Goal: Transaction & Acquisition: Purchase product/service

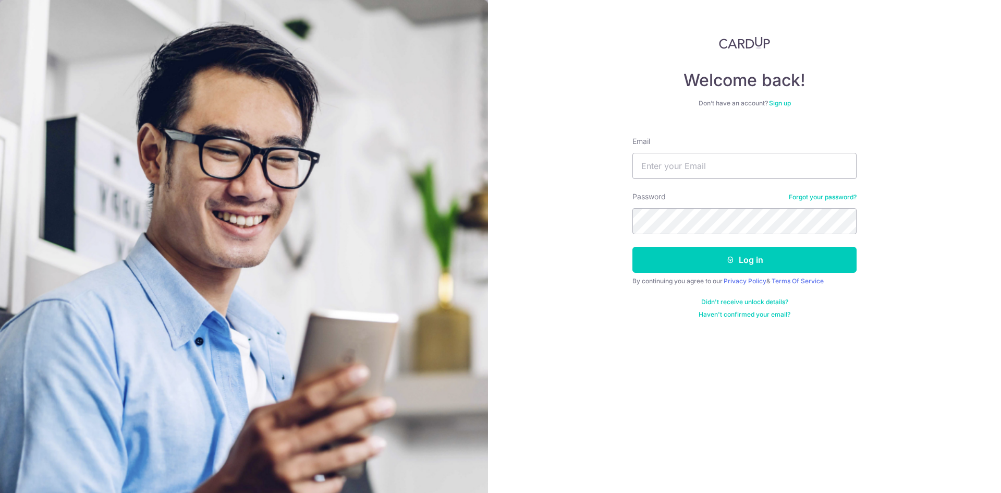
click at [728, 164] on input "Email" at bounding box center [745, 166] width 224 height 26
type input "[PERSON_NAME][EMAIL_ADDRESS][DOMAIN_NAME]"
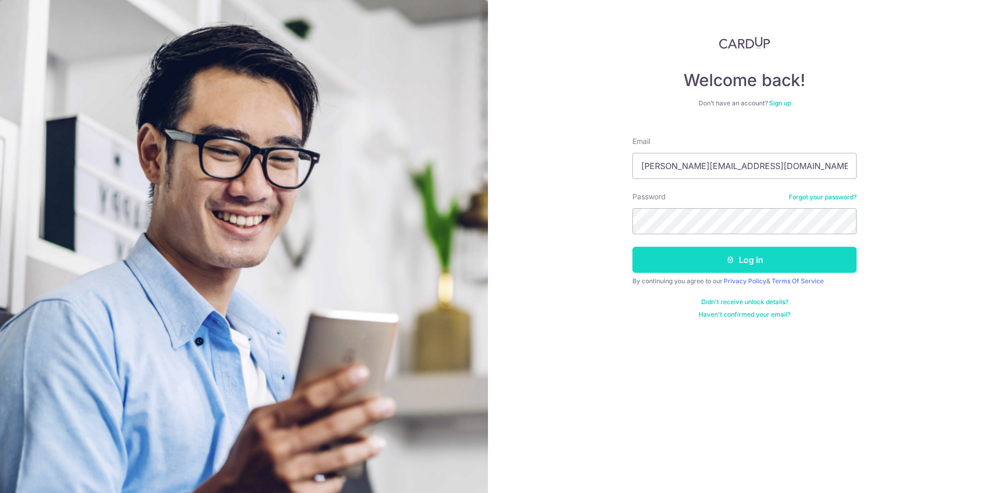
click at [787, 259] on button "Log in" at bounding box center [745, 260] width 224 height 26
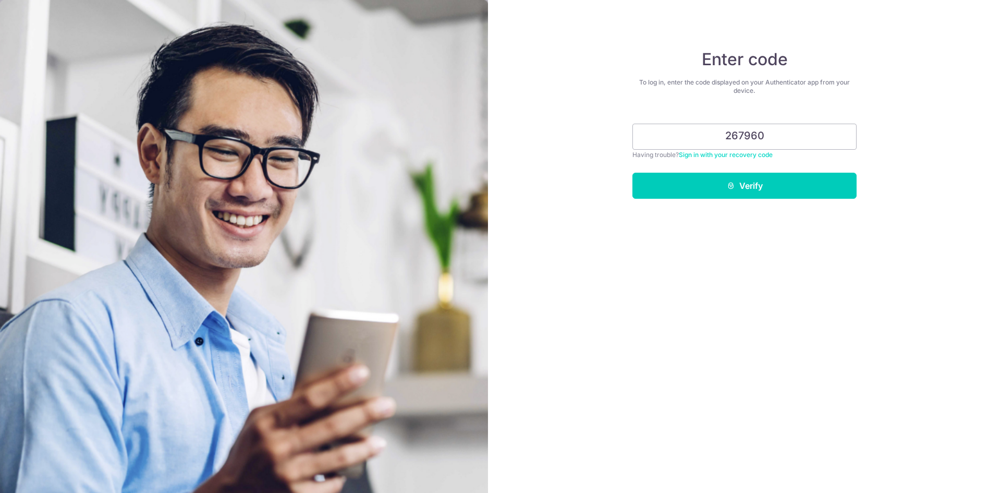
type input "267960"
click at [633, 173] on button "Verify" at bounding box center [745, 186] width 224 height 26
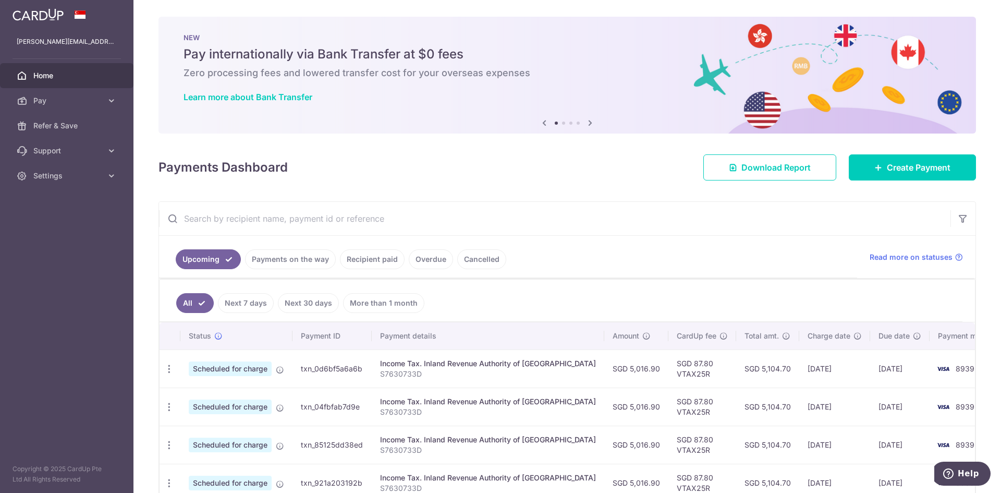
click at [364, 262] on link "Recipient paid" at bounding box center [372, 259] width 65 height 20
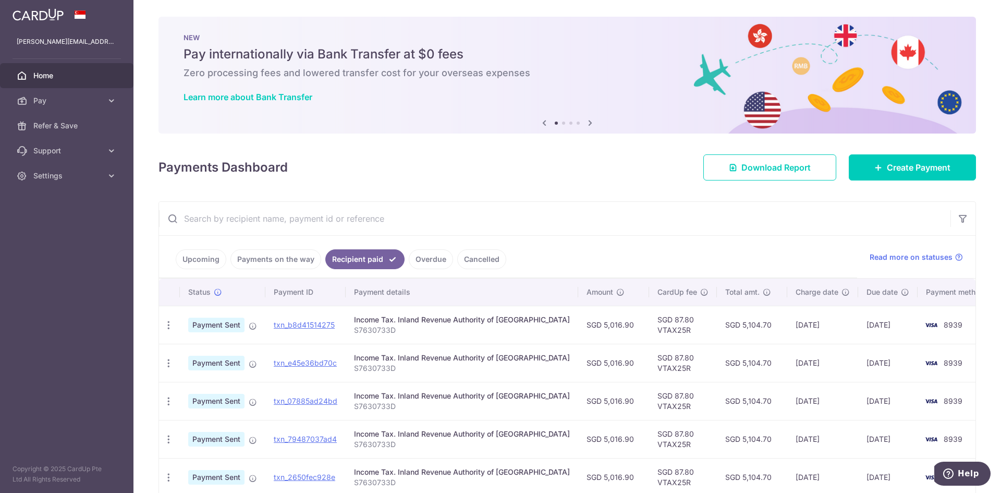
scroll to position [261, 0]
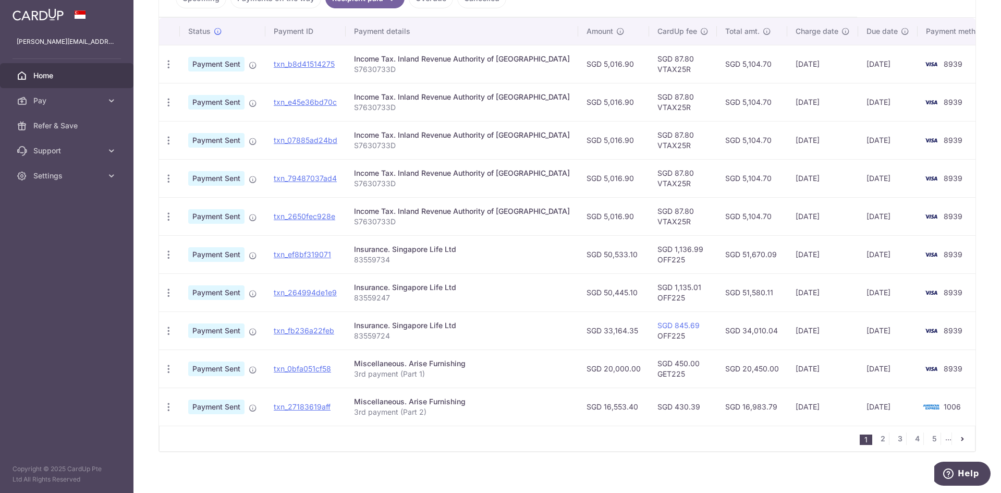
drag, startPoint x: 481, startPoint y: 322, endPoint x: 347, endPoint y: 324, distance: 133.5
click at [347, 324] on tr "PDF Receipt Payment Sent txn_fb236a22feb Insurance. Singapore Life Ltd 83559724…" at bounding box center [578, 330] width 838 height 38
drag, startPoint x: 386, startPoint y: 323, endPoint x: 170, endPoint y: 331, distance: 217.1
click at [170, 331] on icon "button" at bounding box center [168, 330] width 11 height 11
copy tr "Insurance. Singapore Life Ltd"
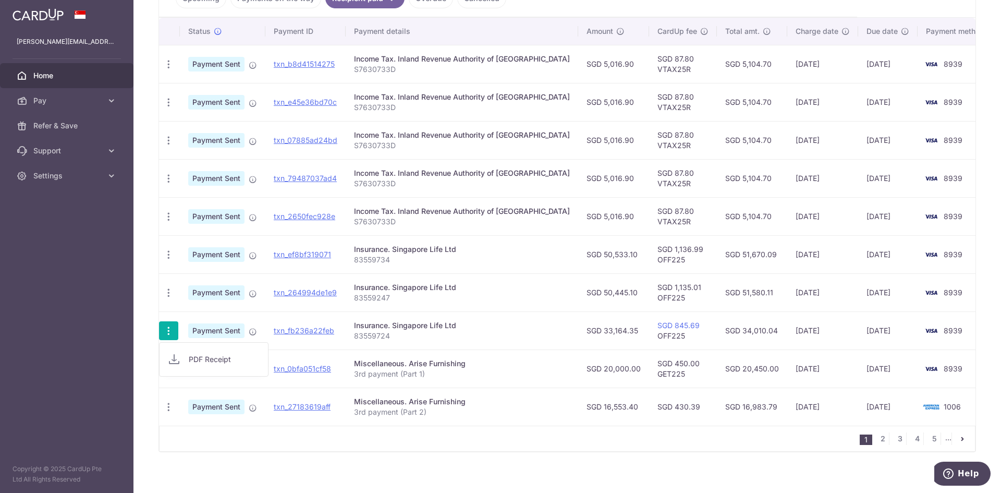
click at [491, 323] on div "Insurance. Singapore Life Ltd" at bounding box center [462, 325] width 216 height 10
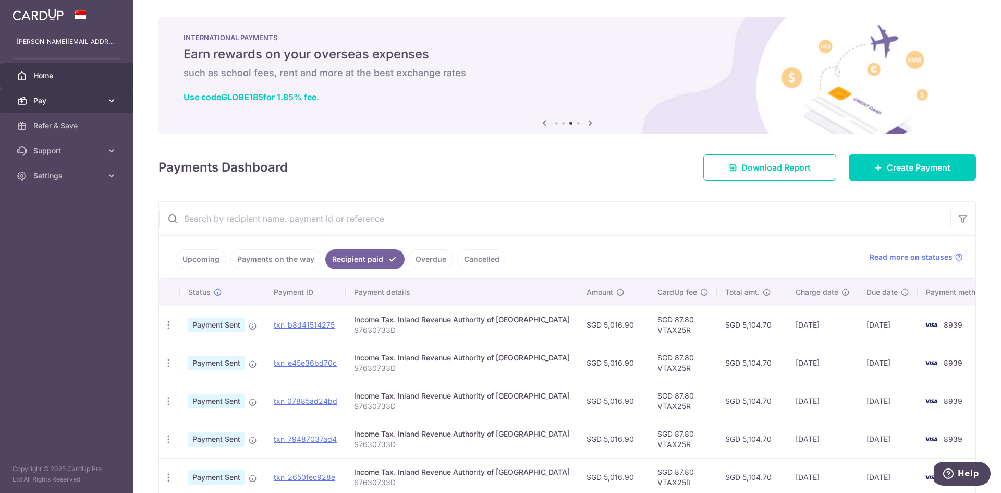
click at [98, 105] on span "Pay" at bounding box center [67, 100] width 69 height 10
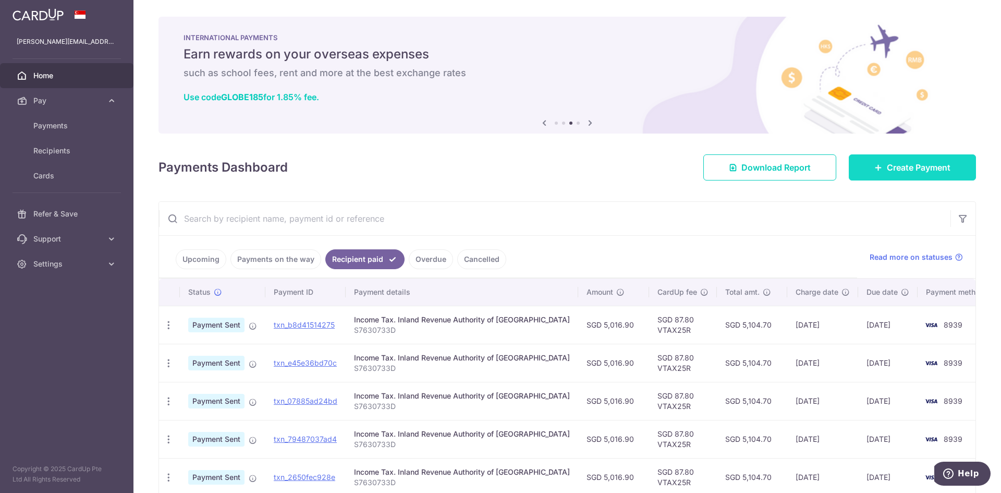
click at [875, 172] on link "Create Payment" at bounding box center [912, 167] width 127 height 26
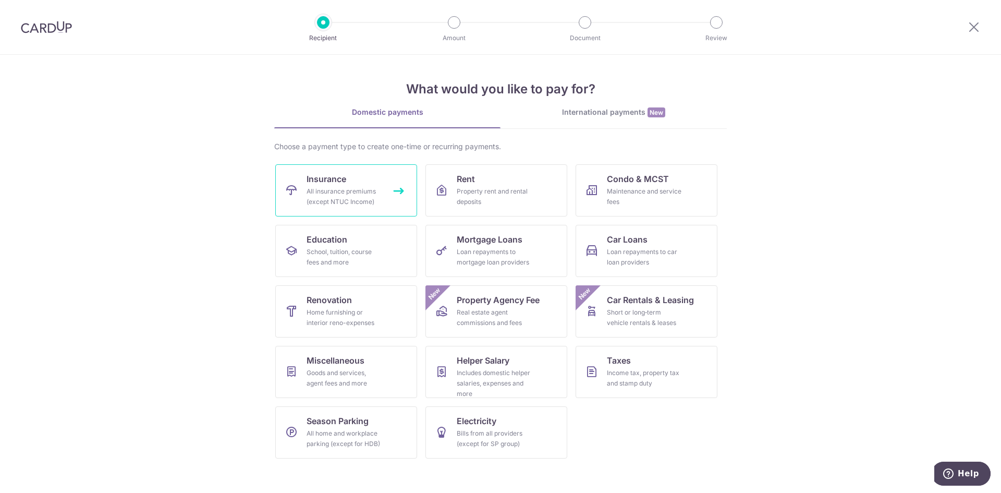
click at [354, 200] on div "All insurance premiums (except NTUC Income)" at bounding box center [344, 196] width 75 height 21
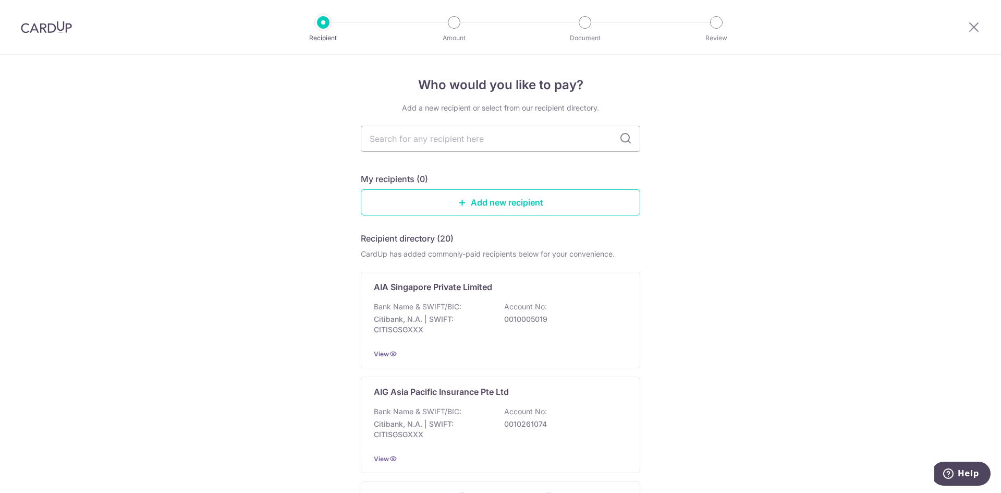
type input "Insurance. Singapore Life Ltd"
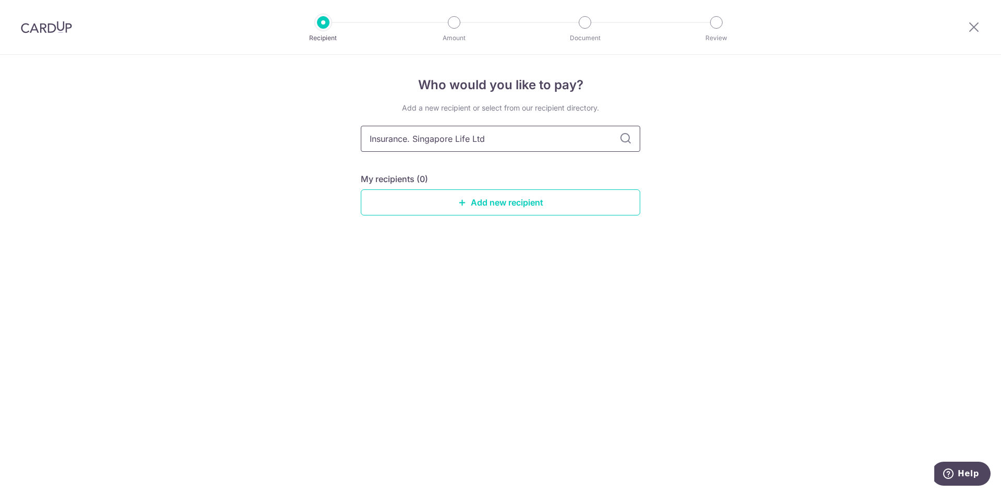
drag, startPoint x: 435, startPoint y: 137, endPoint x: 368, endPoint y: 135, distance: 67.3
click at [368, 135] on input "Insurance. Singapore Life Ltd" at bounding box center [501, 139] width 280 height 26
type input "Singapore Life Ltd"
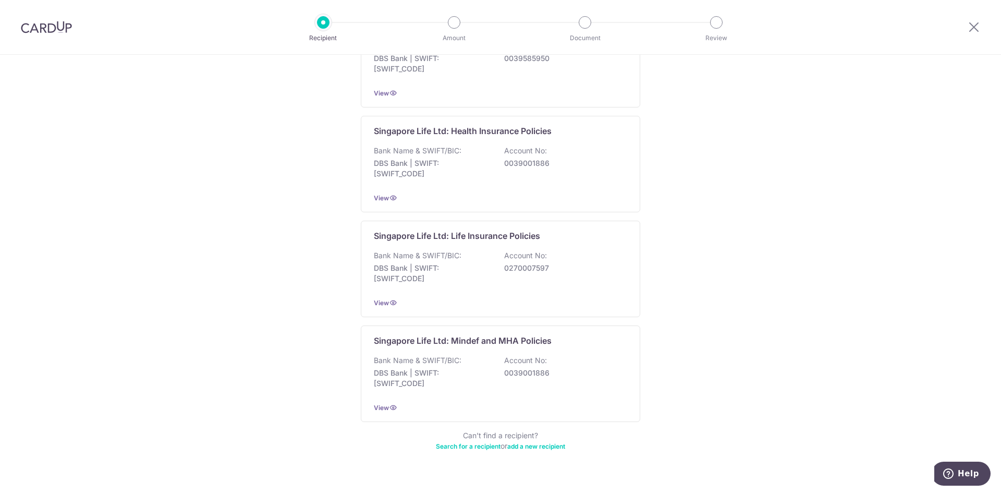
scroll to position [52, 0]
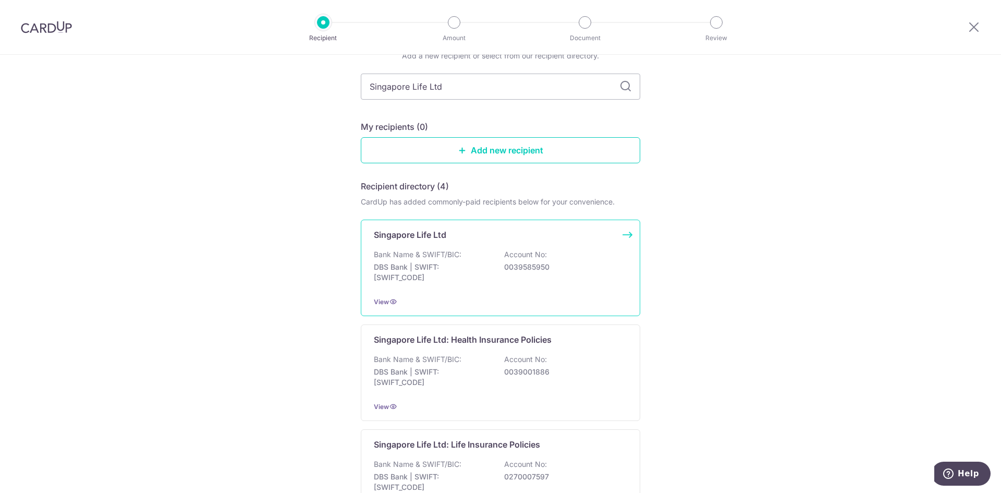
click at [578, 255] on div "Bank Name & SWIFT/BIC: DBS Bank | SWIFT: DBSSSGSGXXX Account No: 0039585950" at bounding box center [500, 268] width 253 height 39
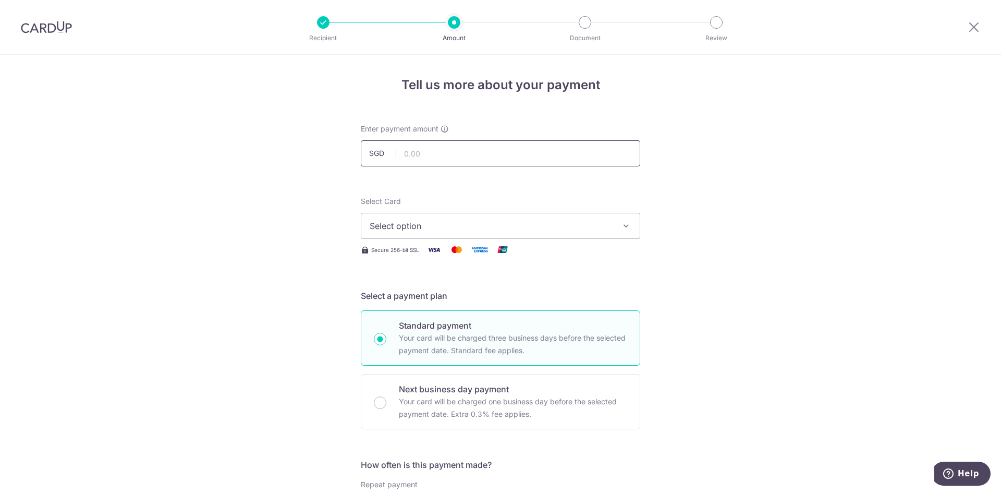
click at [483, 154] on input "text" at bounding box center [501, 153] width 280 height 26
type input "33,164.35"
click at [582, 218] on button "Select option" at bounding box center [501, 226] width 280 height 26
click at [570, 299] on span "**** 8939" at bounding box center [501, 300] width 262 height 13
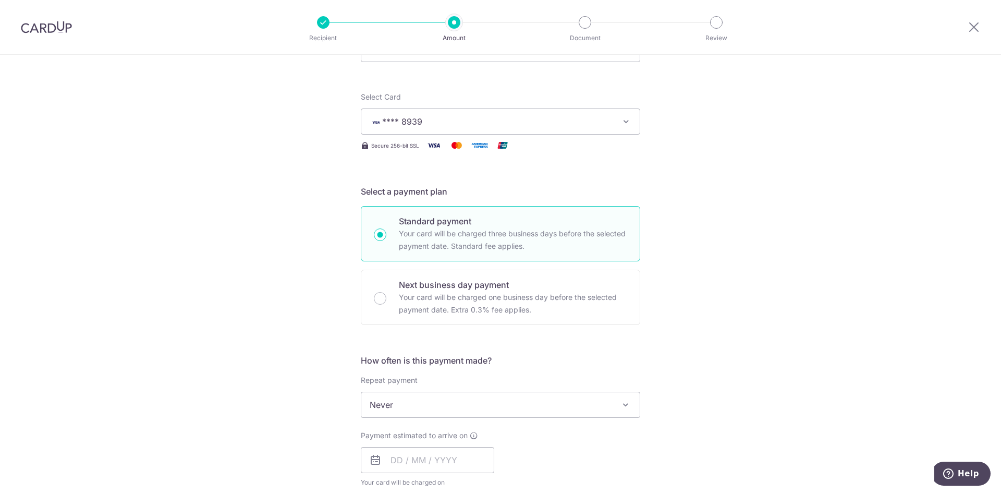
scroll to position [261, 0]
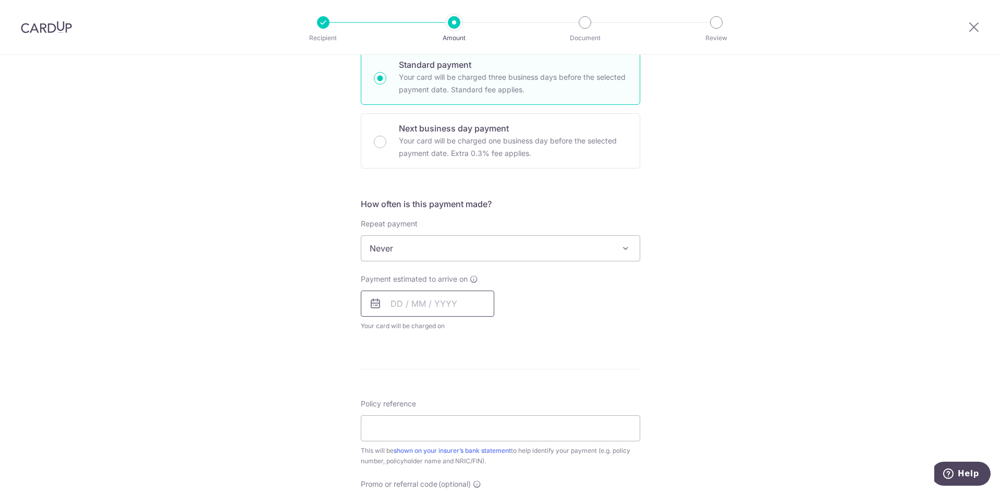
click at [392, 305] on input "text" at bounding box center [428, 304] width 134 height 26
click at [403, 461] on link "27" at bounding box center [403, 461] width 17 height 17
type input "27/10/2025"
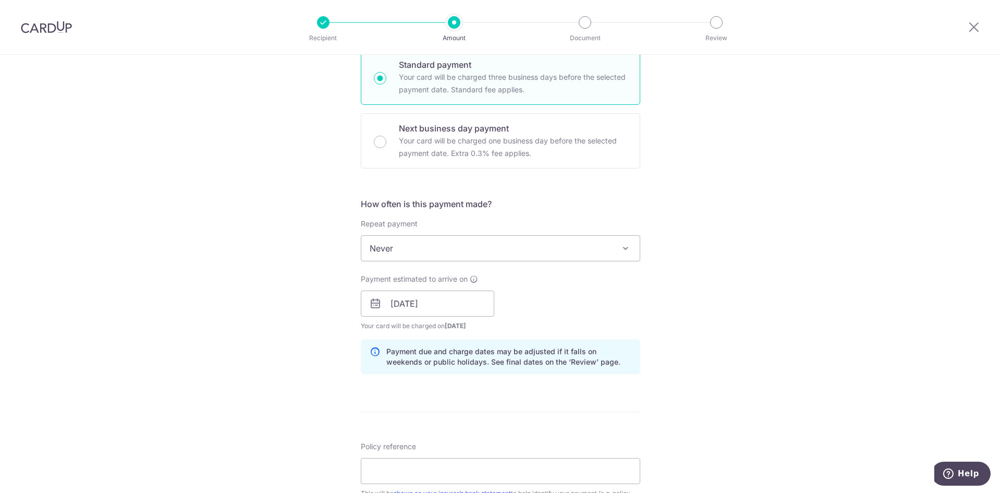
scroll to position [365, 0]
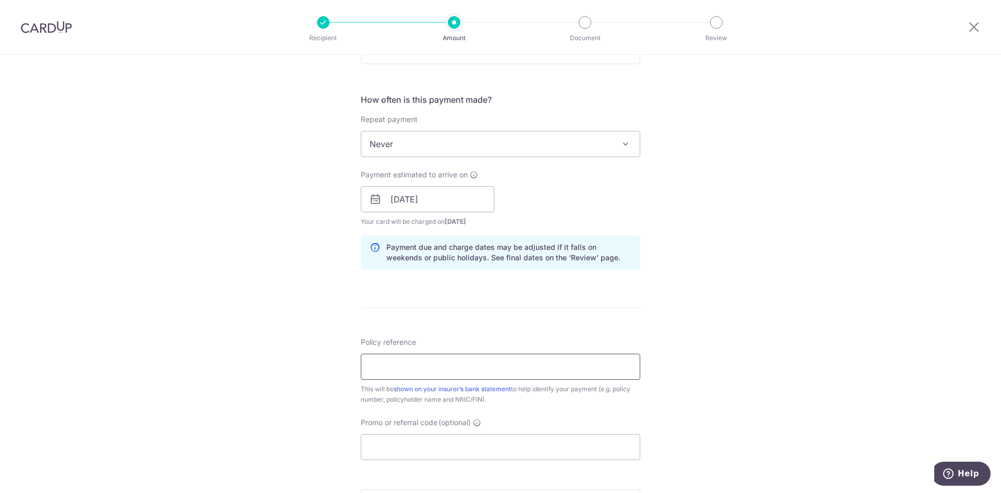
click at [534, 374] on input "Policy reference" at bounding box center [501, 367] width 280 height 26
type input "83559724"
click at [700, 325] on div "Tell us more about your payment Enter payment amount SGD 33,164.35 33164.35 Sel…" at bounding box center [500, 183] width 1001 height 986
click at [555, 440] on input "Promo or referral code (optional)" at bounding box center [501, 447] width 280 height 26
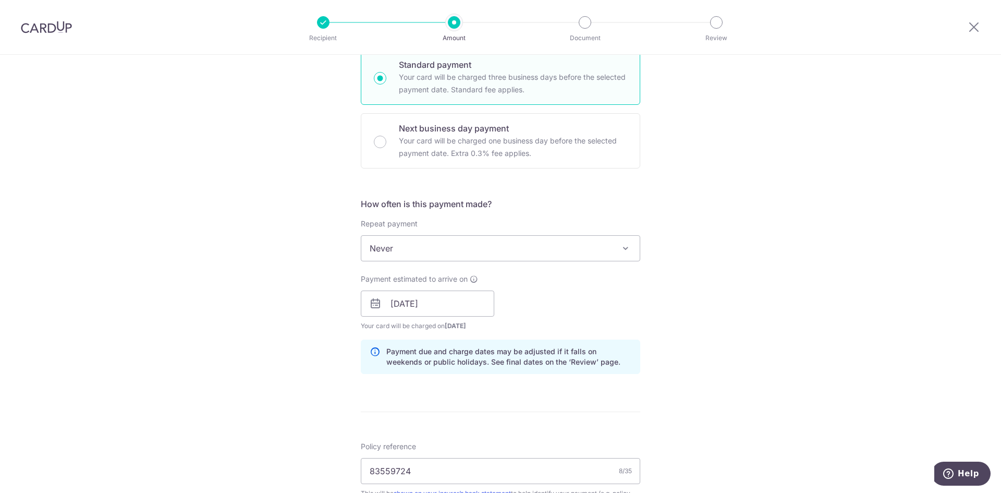
scroll to position [156, 0]
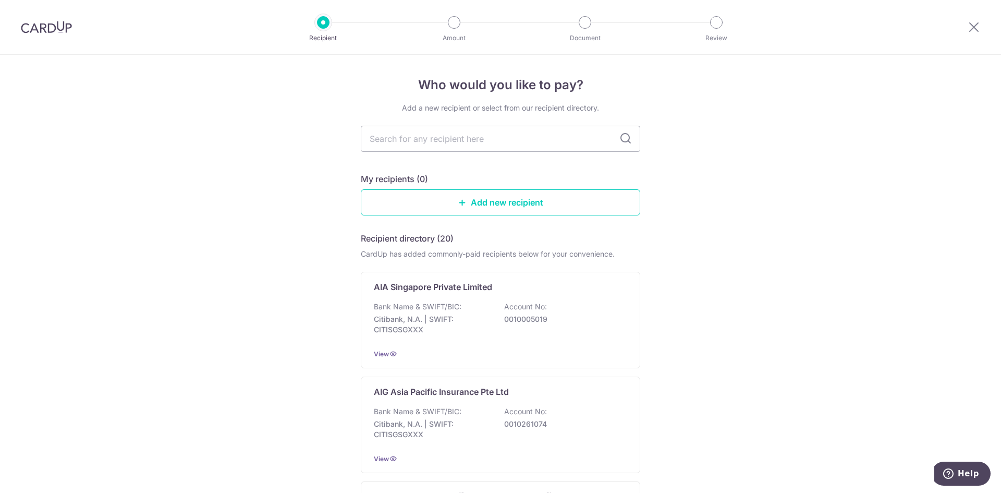
click at [57, 30] on img at bounding box center [46, 27] width 51 height 13
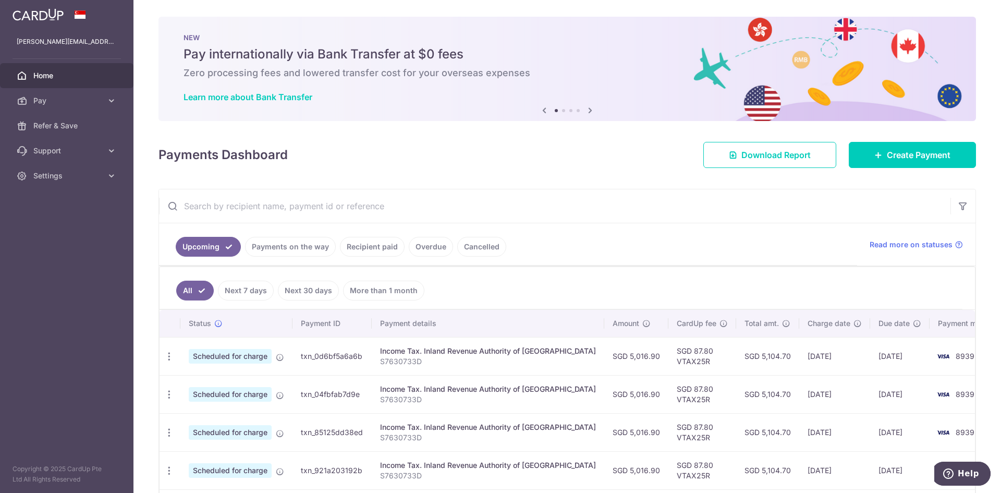
scroll to position [86, 0]
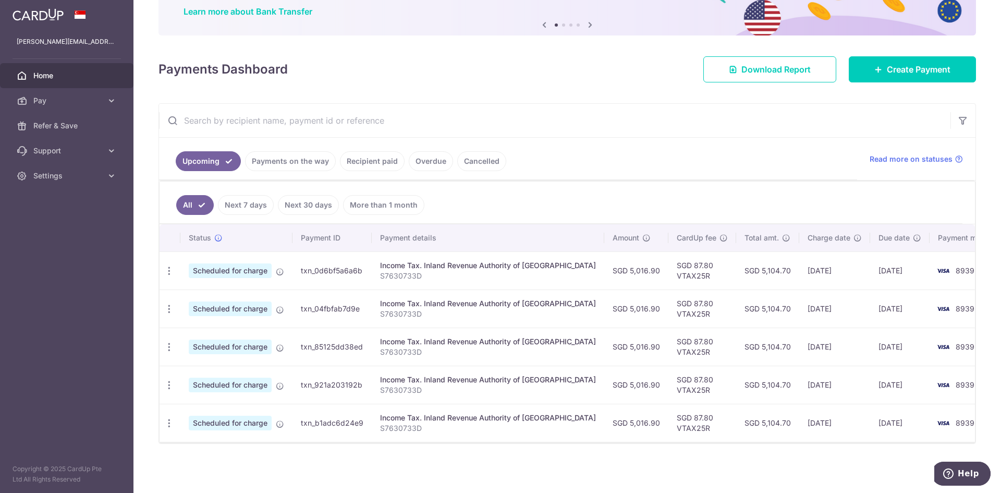
click at [367, 159] on link "Recipient paid" at bounding box center [372, 161] width 65 height 20
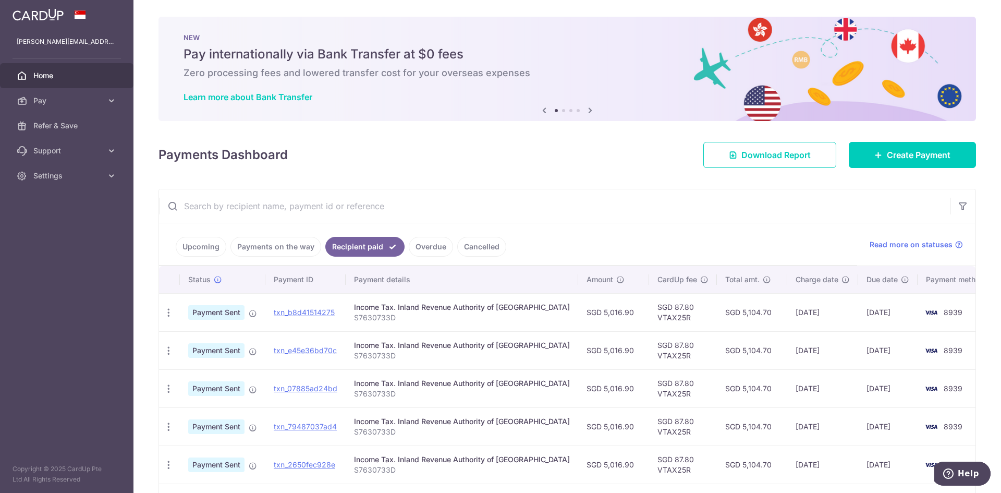
scroll to position [257, 0]
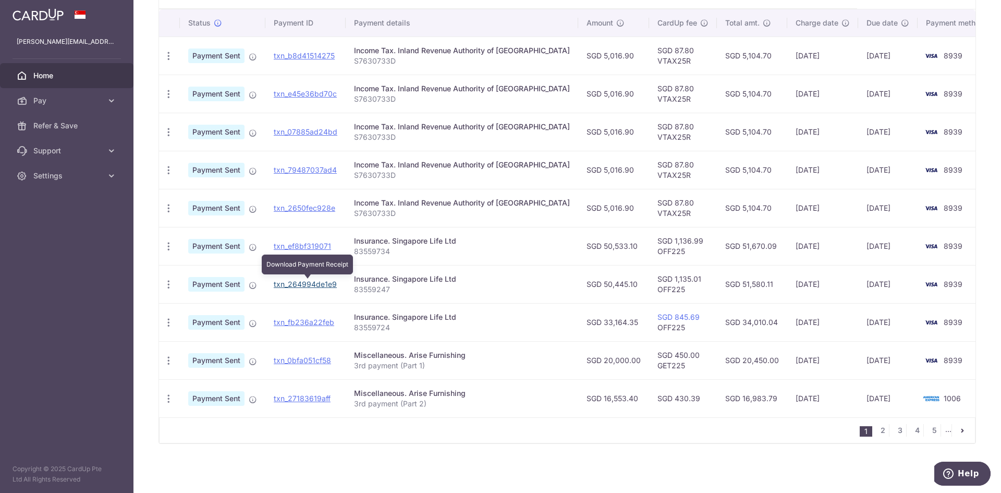
click at [317, 280] on link "txn_264994de1e9" at bounding box center [305, 284] width 63 height 9
click at [421, 279] on div "Insurance. Singapore Life Ltd" at bounding box center [462, 279] width 216 height 10
drag, startPoint x: 421, startPoint y: 279, endPoint x: 275, endPoint y: 284, distance: 145.6
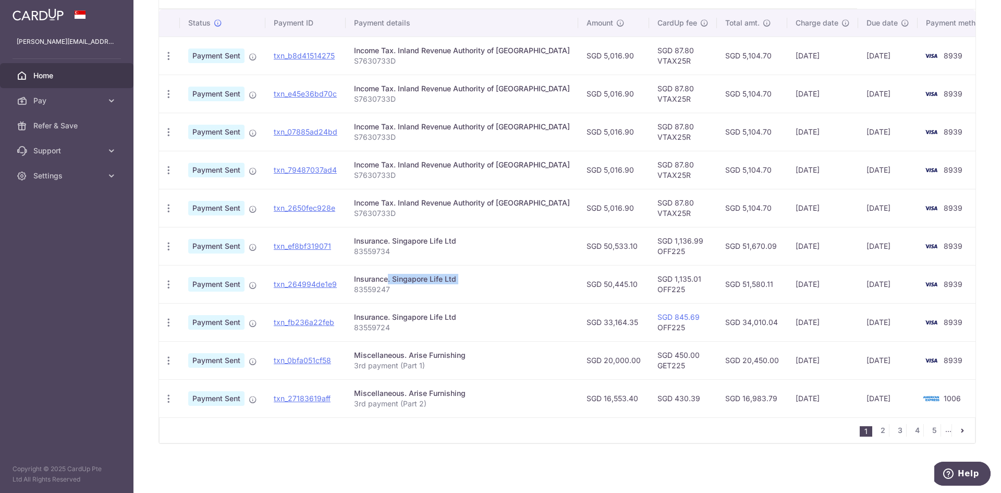
click at [419, 279] on div "Insurance. Singapore Life Ltd" at bounding box center [462, 279] width 216 height 10
click at [166, 287] on icon "button" at bounding box center [168, 284] width 11 height 11
click at [195, 313] on span "PDF Receipt" at bounding box center [224, 313] width 71 height 10
click at [171, 328] on div "PDF Receipt" at bounding box center [168, 322] width 19 height 19
click at [168, 323] on icon "button" at bounding box center [168, 322] width 11 height 11
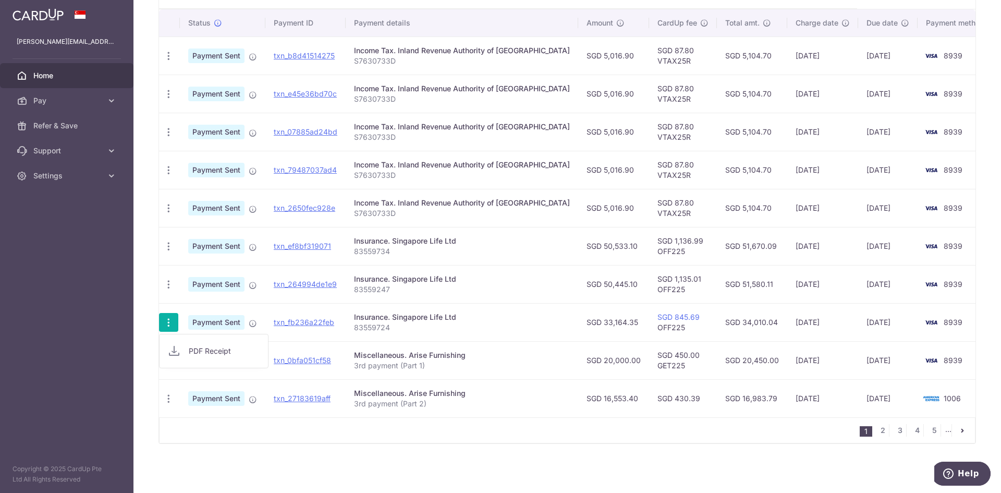
click at [195, 346] on span "PDF Receipt" at bounding box center [224, 351] width 71 height 10
click at [66, 102] on span "Pay" at bounding box center [67, 100] width 69 height 10
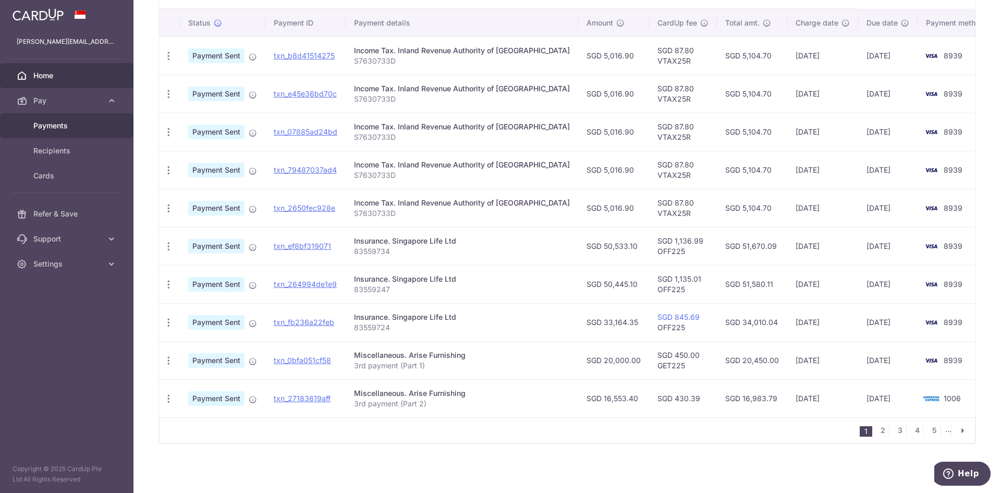
click at [64, 128] on span "Payments" at bounding box center [67, 125] width 69 height 10
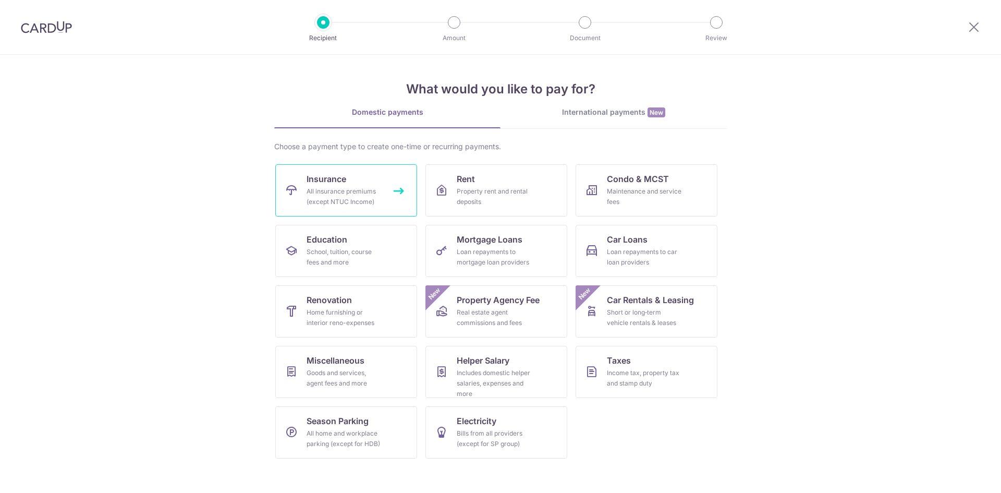
click at [332, 209] on link "Insurance All insurance premiums (except NTUC Income)" at bounding box center [346, 190] width 142 height 52
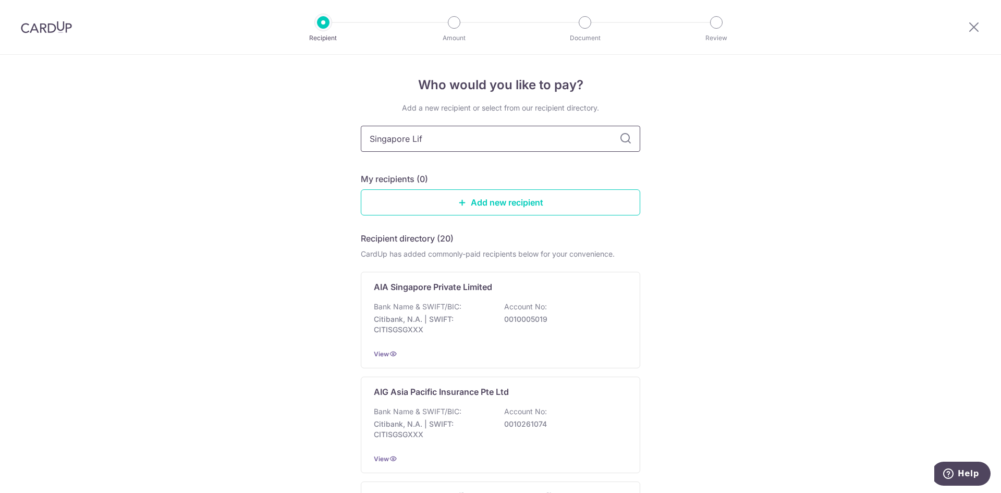
type input "Singapore Life"
click at [482, 301] on div "Singapore Life Ltd Bank Name & SWIFT/BIC: DBS Bank | SWIFT: [SWIFT_CODE] Accoun…" at bounding box center [501, 320] width 280 height 96
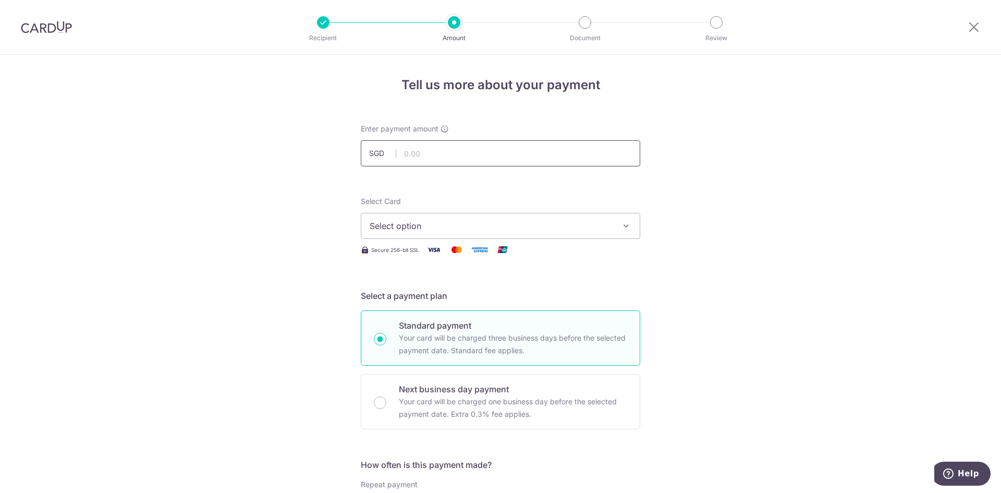
click at [432, 154] on input "text" at bounding box center [501, 153] width 280 height 26
type input "33,164.35"
click at [586, 231] on span "Select option" at bounding box center [491, 226] width 243 height 13
click at [465, 295] on span "**** 8939" at bounding box center [501, 300] width 262 height 13
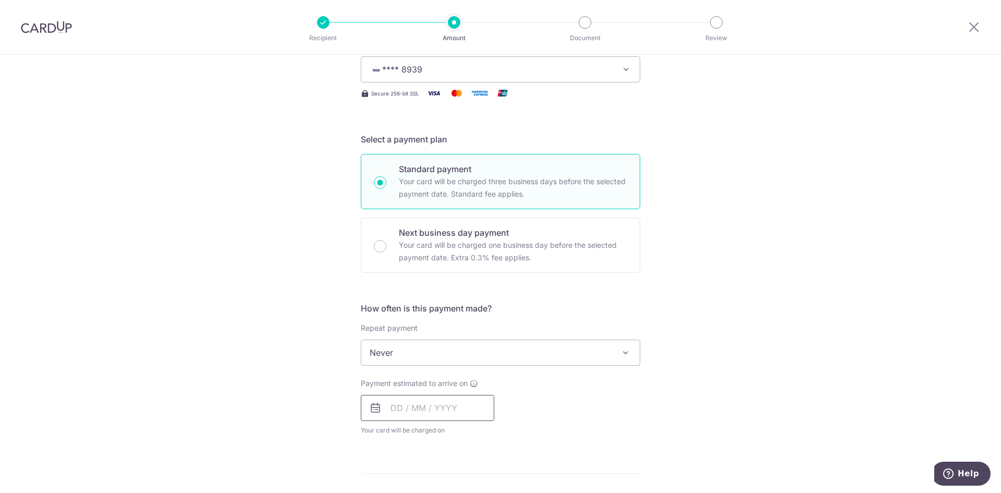
click at [389, 406] on input "text" at bounding box center [428, 408] width 134 height 26
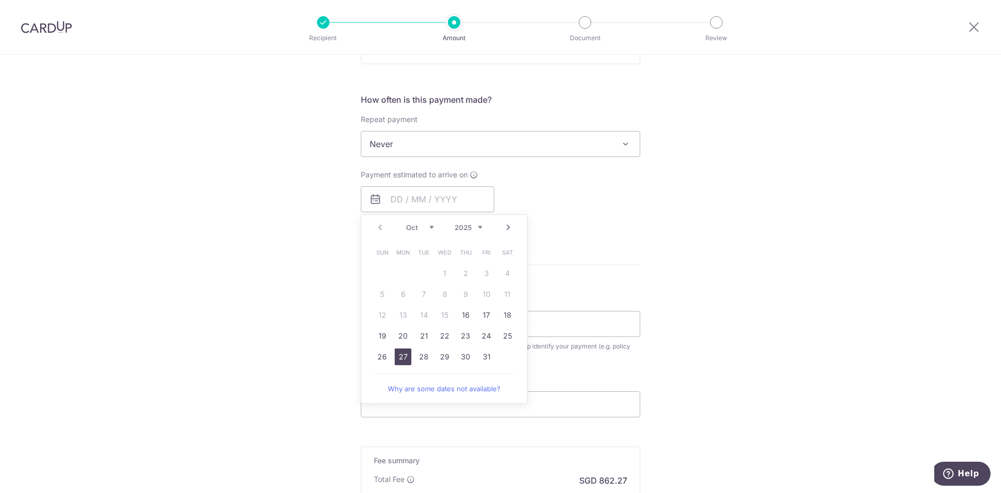
click at [395, 358] on link "27" at bounding box center [403, 356] width 17 height 17
type input "27/10/2025"
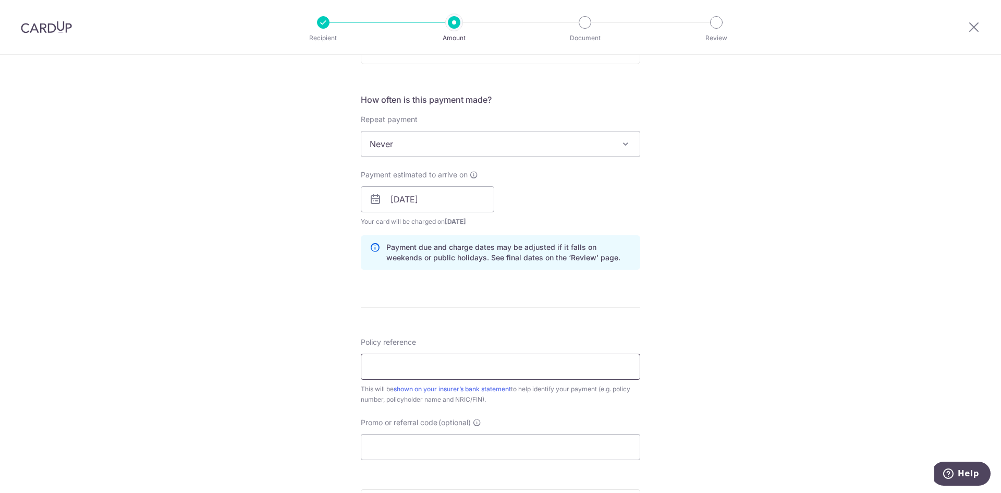
click at [479, 373] on input "Policy reference" at bounding box center [501, 367] width 280 height 26
paste input "83559724"
type input "83559724"
click at [691, 288] on div "Tell us more about your payment Enter payment amount SGD 33,164.35 33164.35 Sel…" at bounding box center [500, 183] width 1001 height 986
drag, startPoint x: 533, startPoint y: 442, endPoint x: 537, endPoint y: 429, distance: 14.2
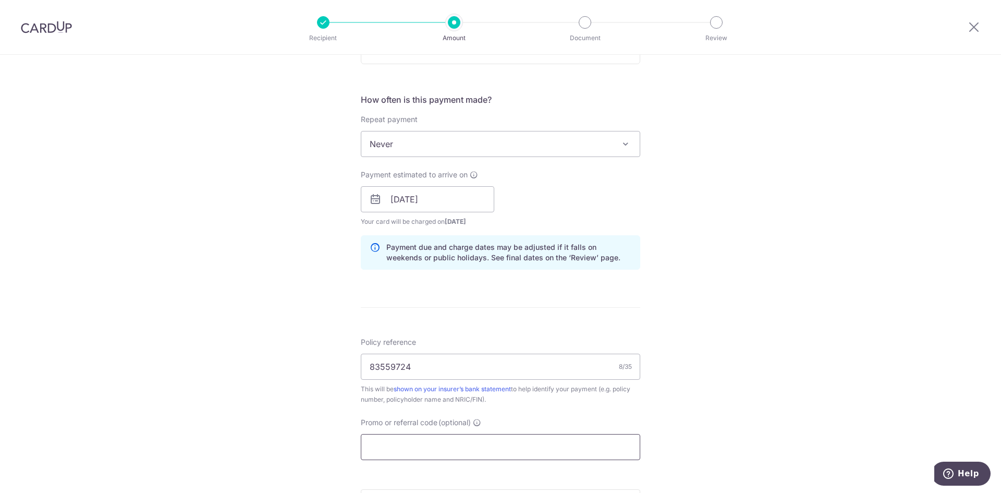
click at [533, 440] on input "Promo or referral code (optional)" at bounding box center [501, 447] width 280 height 26
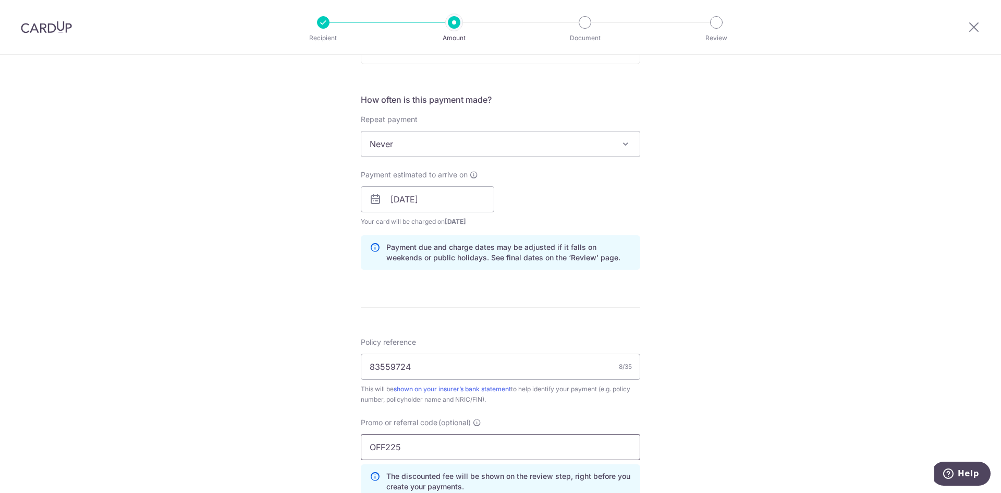
type input "OFF225"
click at [741, 380] on div "Tell us more about your payment Enter payment amount SGD 33,164.35 33164.35 Sel…" at bounding box center [500, 206] width 1001 height 1033
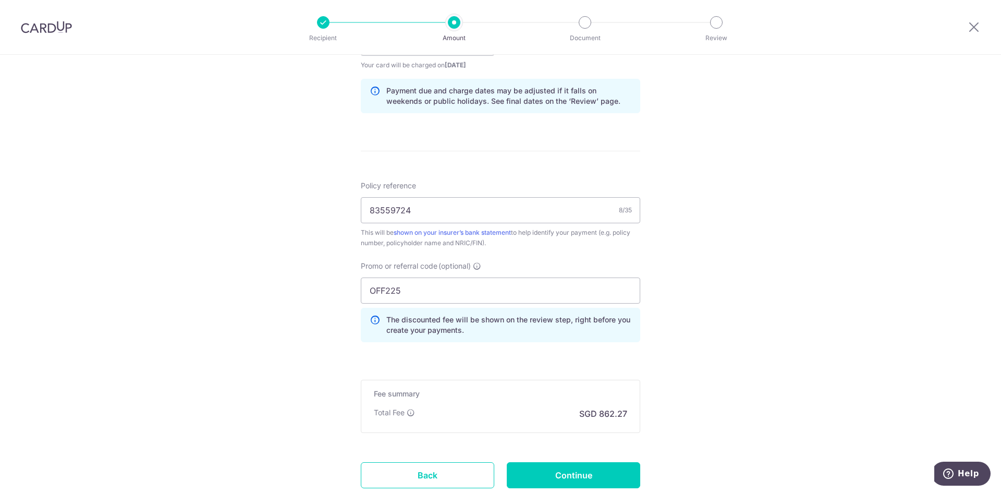
scroll to position [595, 0]
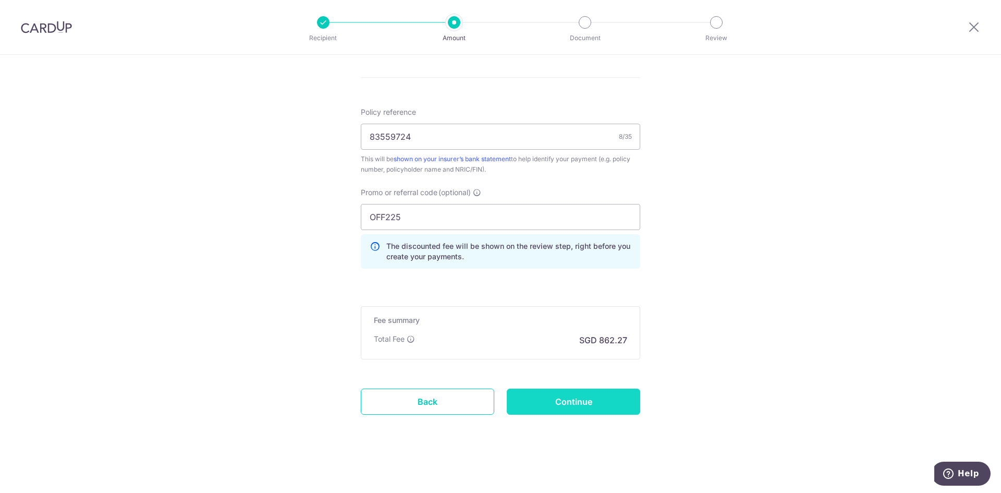
click at [549, 413] on input "Continue" at bounding box center [574, 402] width 134 height 26
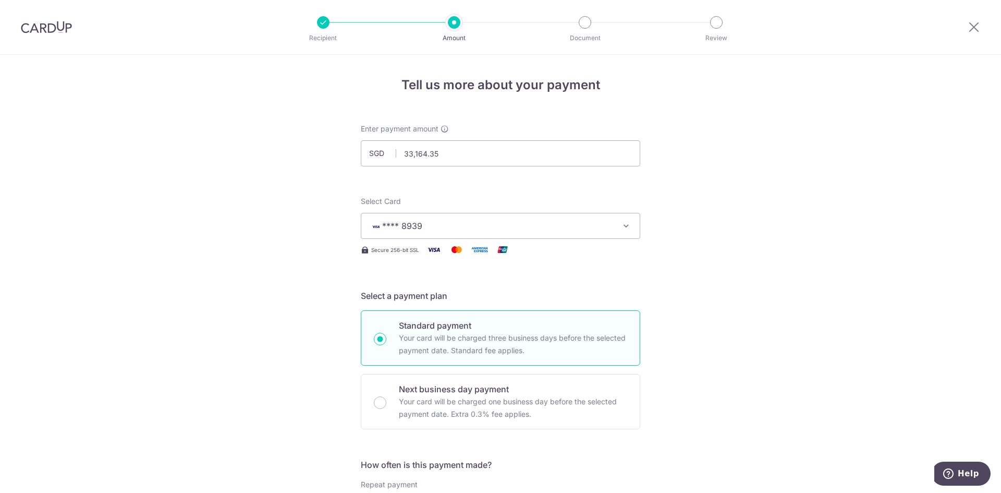
drag, startPoint x: 58, startPoint y: 28, endPoint x: 548, endPoint y: 72, distance: 491.8
click at [58, 28] on img at bounding box center [46, 27] width 51 height 13
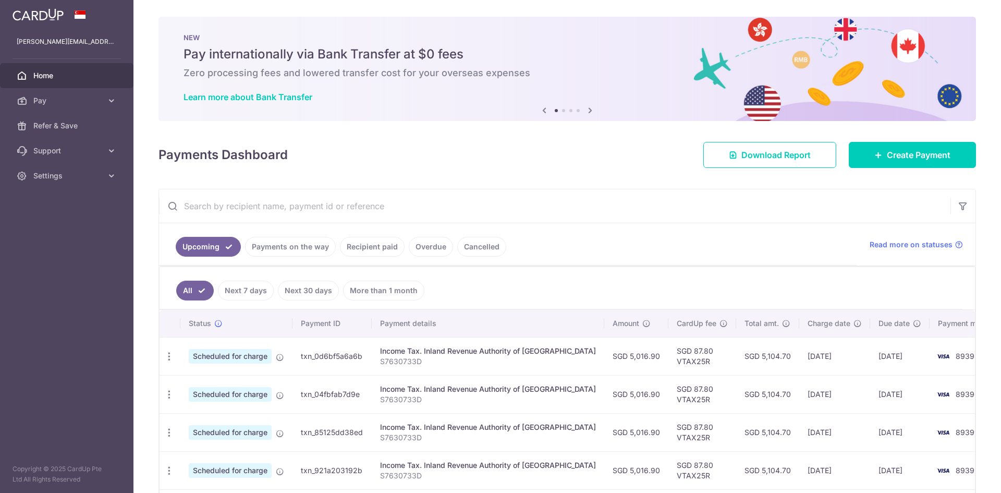
click at [52, 75] on span "Home" at bounding box center [67, 75] width 69 height 10
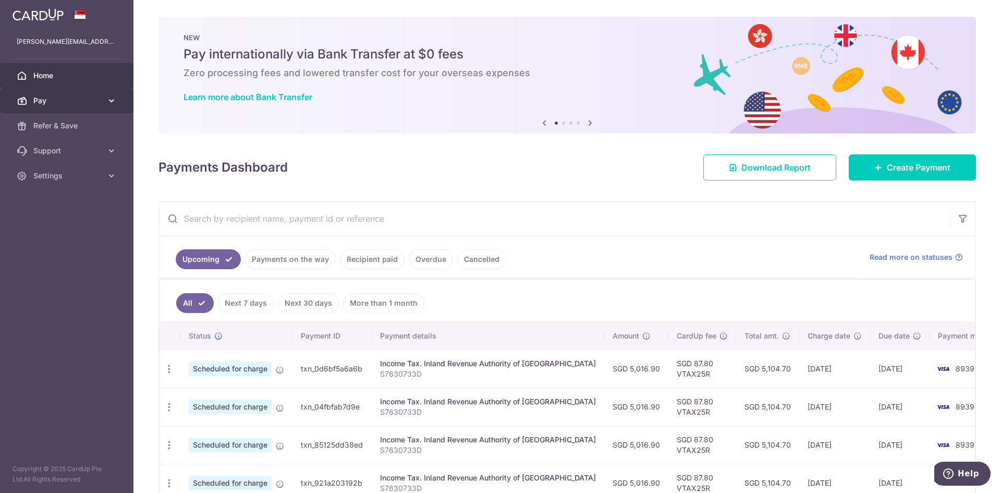
click at [42, 99] on span "Pay" at bounding box center [67, 100] width 69 height 10
click at [31, 15] on img at bounding box center [38, 14] width 51 height 13
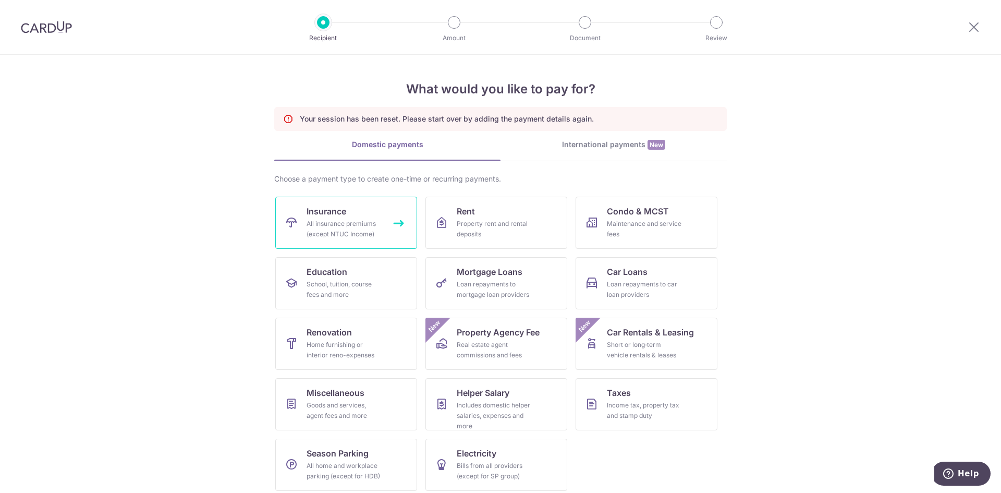
click at [341, 230] on div "All insurance premiums (except NTUC Income)" at bounding box center [344, 229] width 75 height 21
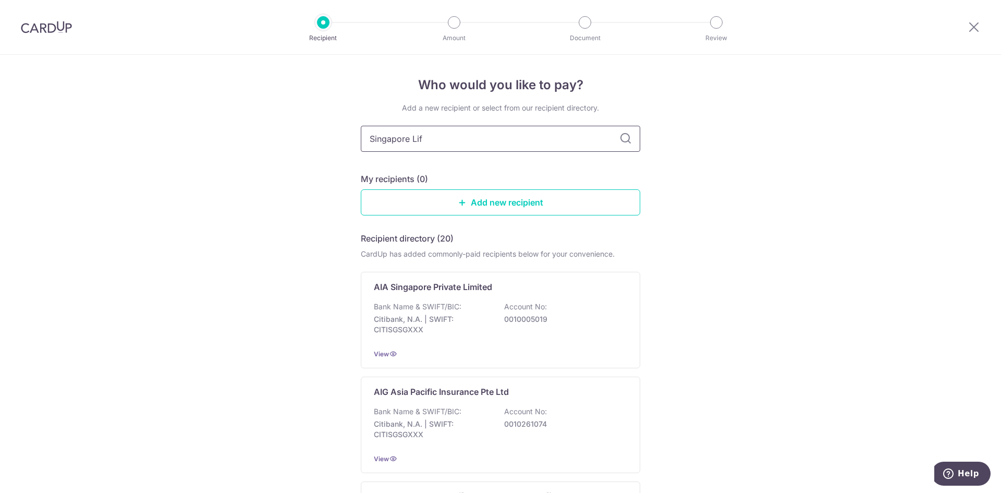
type input "Singapore Life"
click at [474, 315] on p "DBS Bank | SWIFT: [SWIFT_CODE]" at bounding box center [432, 324] width 117 height 21
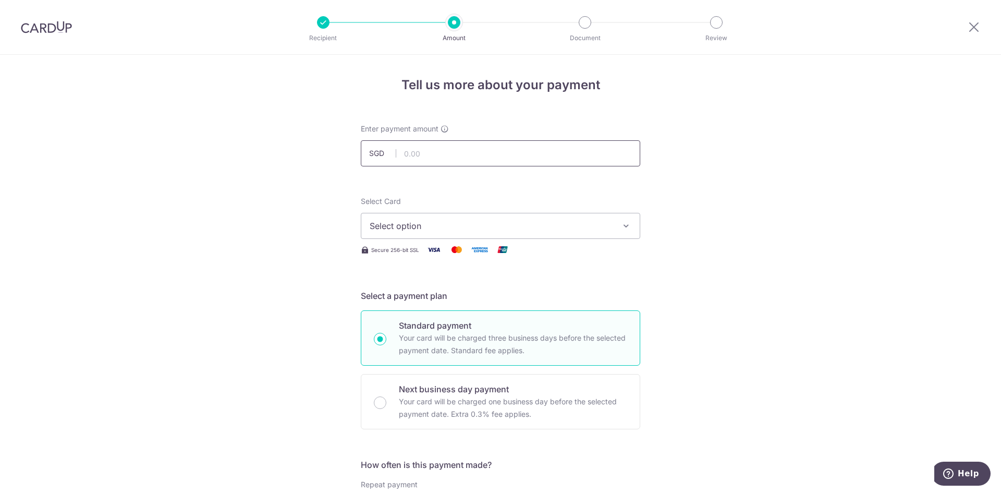
click at [467, 152] on input "text" at bounding box center [501, 153] width 280 height 26
type input "33,164.35"
click at [463, 233] on button "Select option" at bounding box center [501, 226] width 280 height 26
click at [464, 296] on span "**** 8939" at bounding box center [501, 300] width 262 height 13
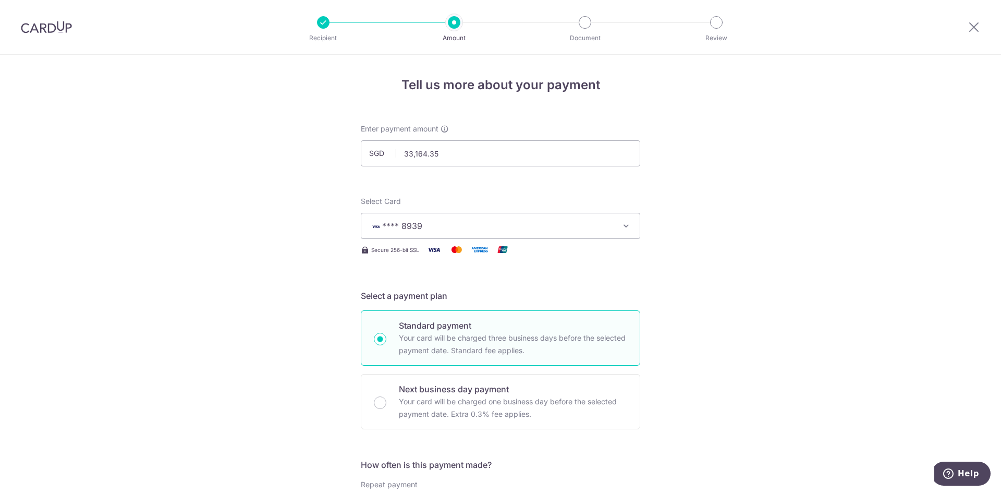
scroll to position [209, 0]
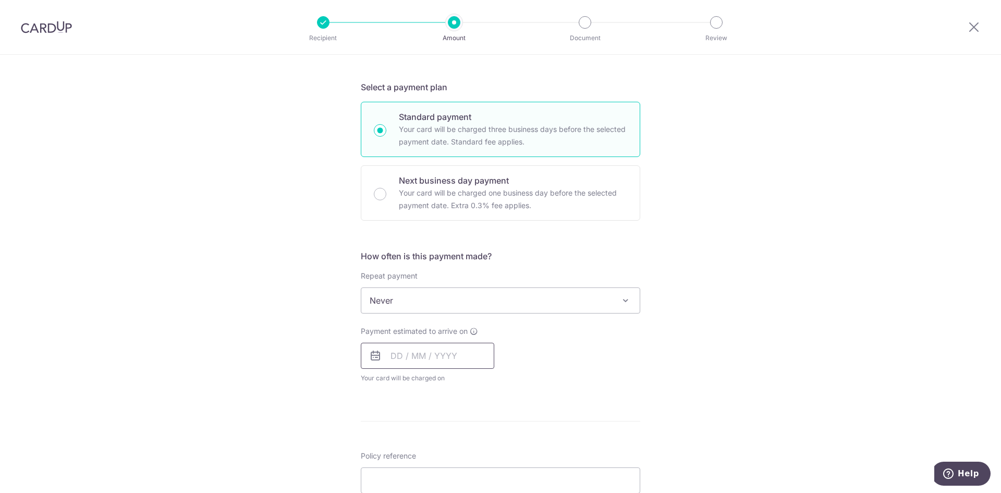
click at [427, 349] on input "text" at bounding box center [428, 356] width 134 height 26
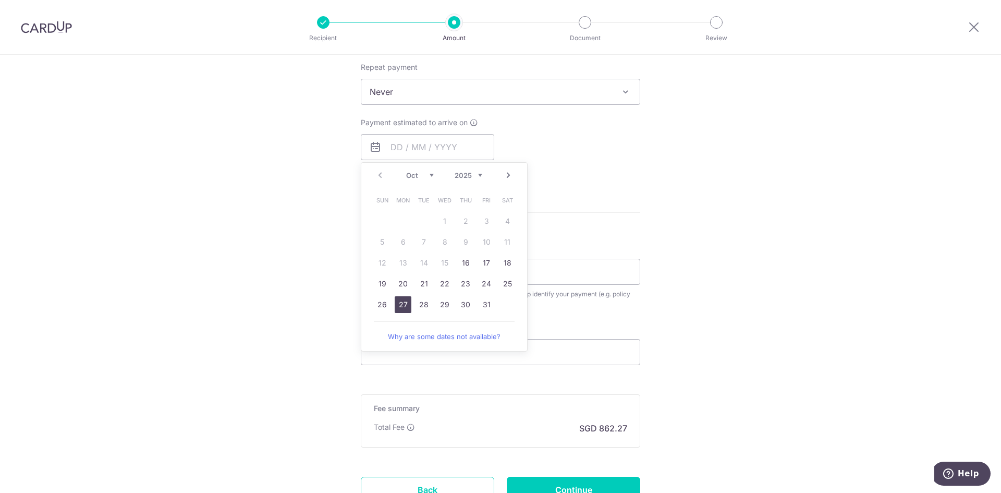
click at [400, 305] on link "27" at bounding box center [403, 304] width 17 height 17
type input "[DATE]"
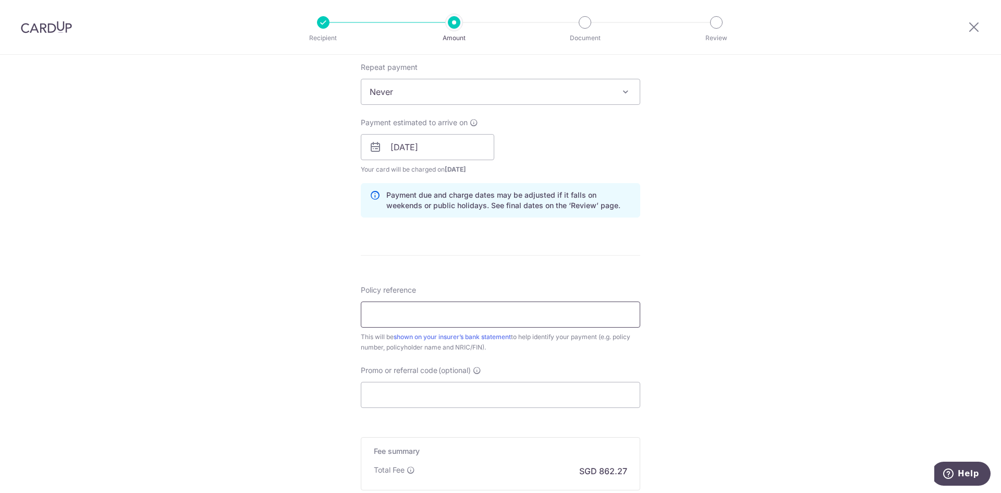
click at [542, 303] on input "Policy reference" at bounding box center [501, 314] width 280 height 26
click at [144, 264] on div "Tell us more about your payment Enter payment amount SGD 33,164.35 33164.35 Sel…" at bounding box center [500, 131] width 1001 height 986
click at [466, 323] on input "Policy reference" at bounding box center [501, 314] width 280 height 26
paste input "83559724"
type input "83559724"
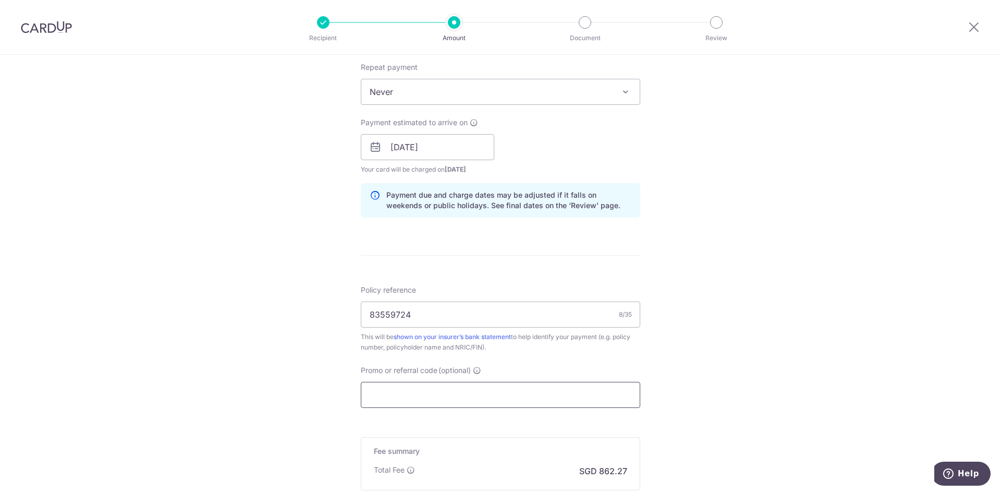
click at [439, 399] on input "Promo or referral code (optional)" at bounding box center [501, 395] width 280 height 26
paste input "MILELION"
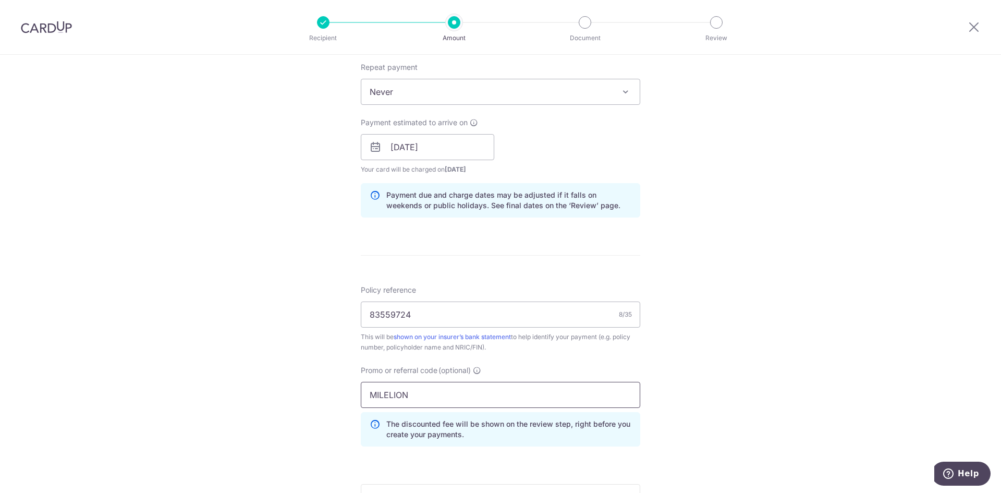
type input "MILELION"
click at [741, 362] on div "Tell us more about your payment Enter payment amount SGD 33,164.35 33164.35 Sel…" at bounding box center [500, 154] width 1001 height 1033
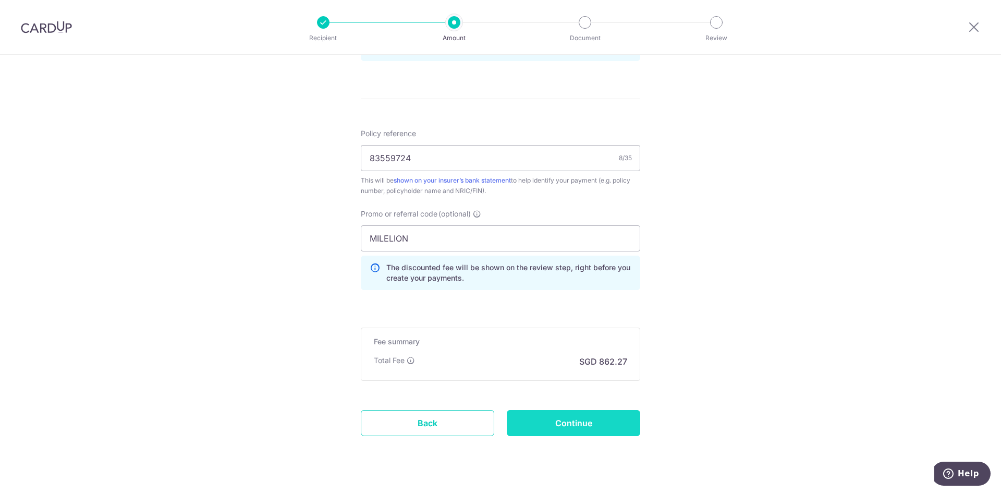
click at [565, 428] on input "Continue" at bounding box center [574, 423] width 134 height 26
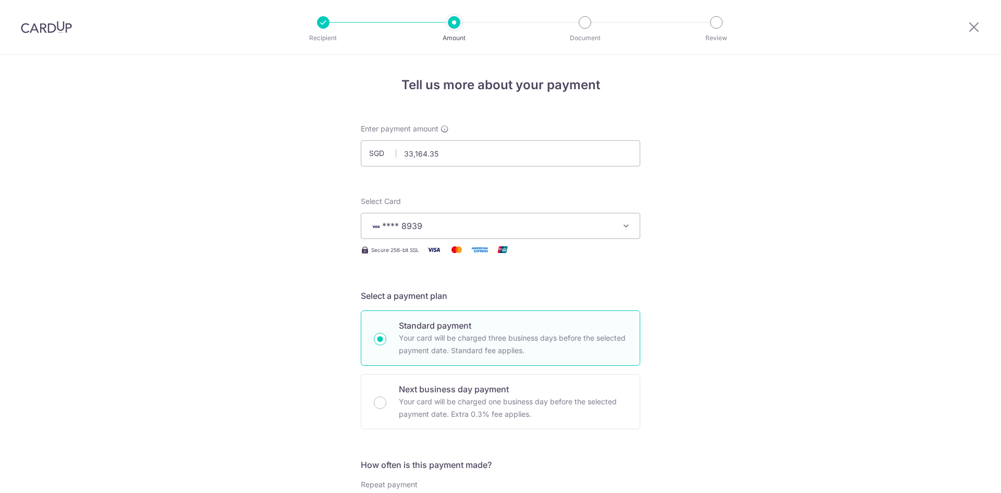
scroll to position [610, 0]
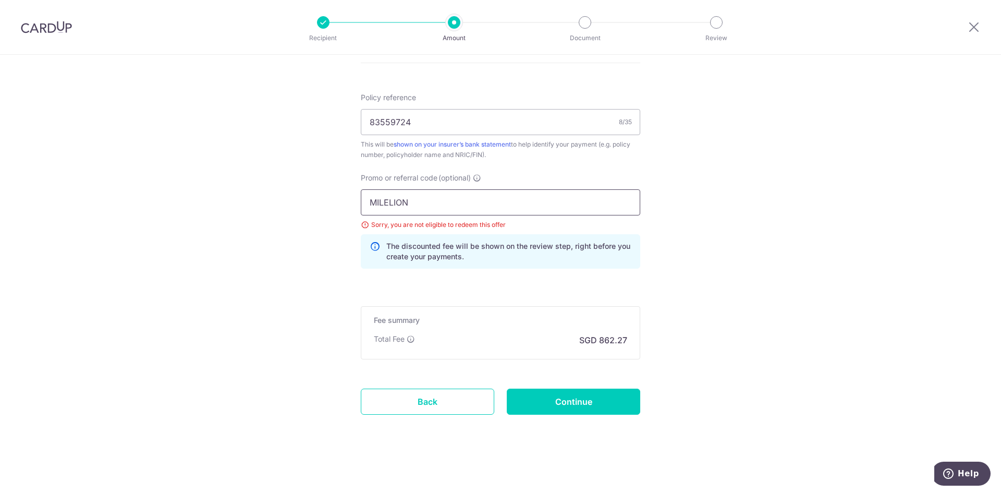
drag, startPoint x: 435, startPoint y: 203, endPoint x: 358, endPoint y: 195, distance: 77.1
click at [361, 195] on input "MILELION" at bounding box center [501, 202] width 280 height 26
type input "o"
type input "OFF225"
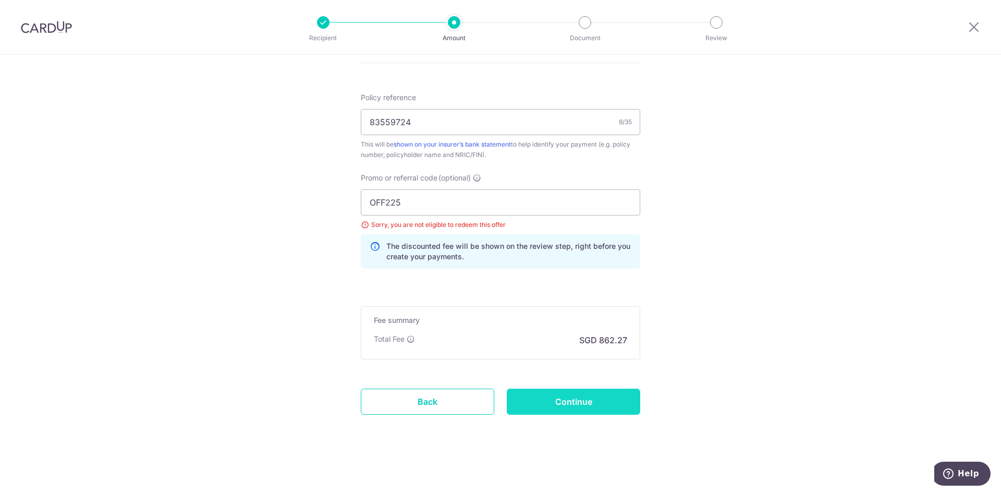
click at [571, 407] on input "Continue" at bounding box center [574, 402] width 134 height 26
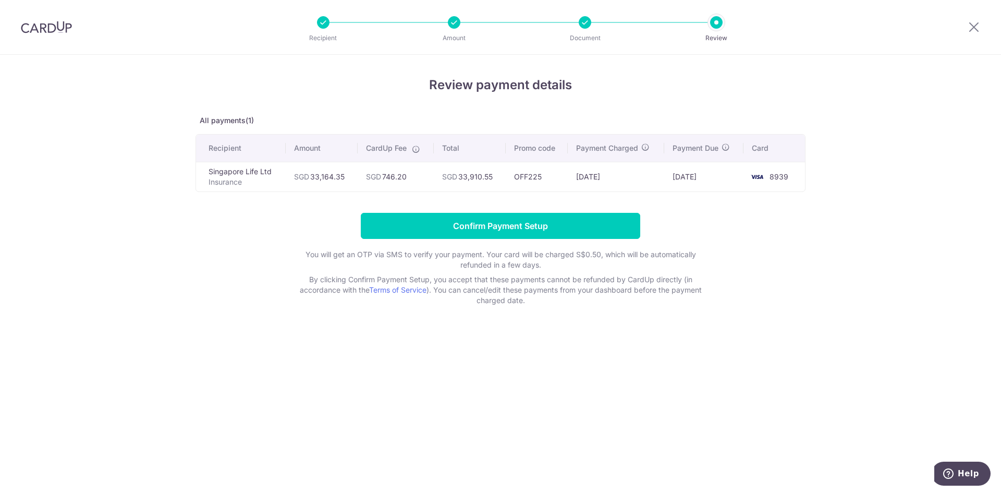
click at [142, 162] on div "Review payment details All payments(1) Recipient Amount CardUp Fee Total Promo …" at bounding box center [500, 274] width 1001 height 438
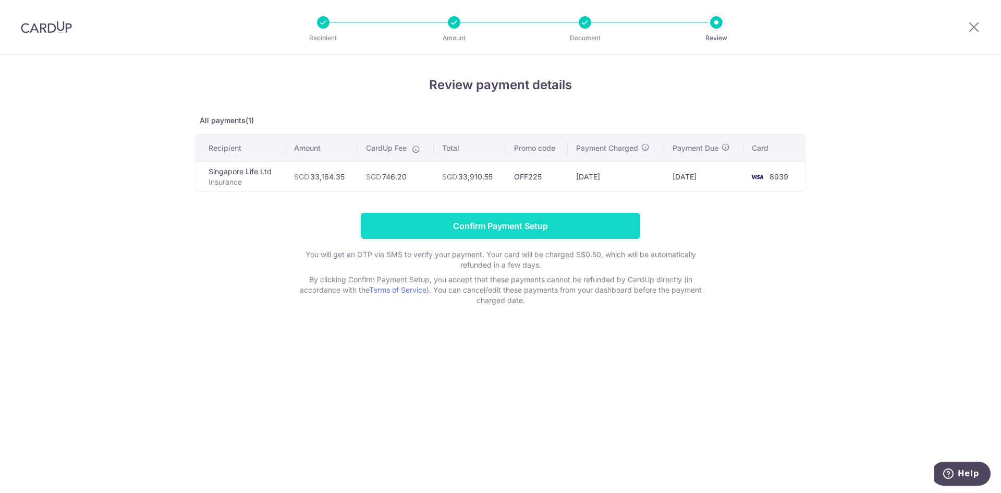
click at [492, 220] on input "Confirm Payment Setup" at bounding box center [501, 226] width 280 height 26
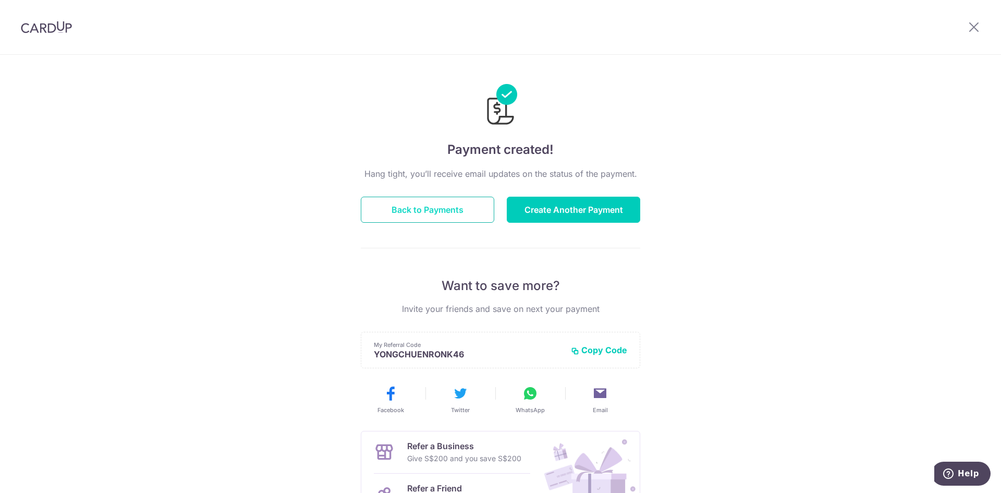
click at [438, 210] on button "Back to Payments" at bounding box center [428, 210] width 134 height 26
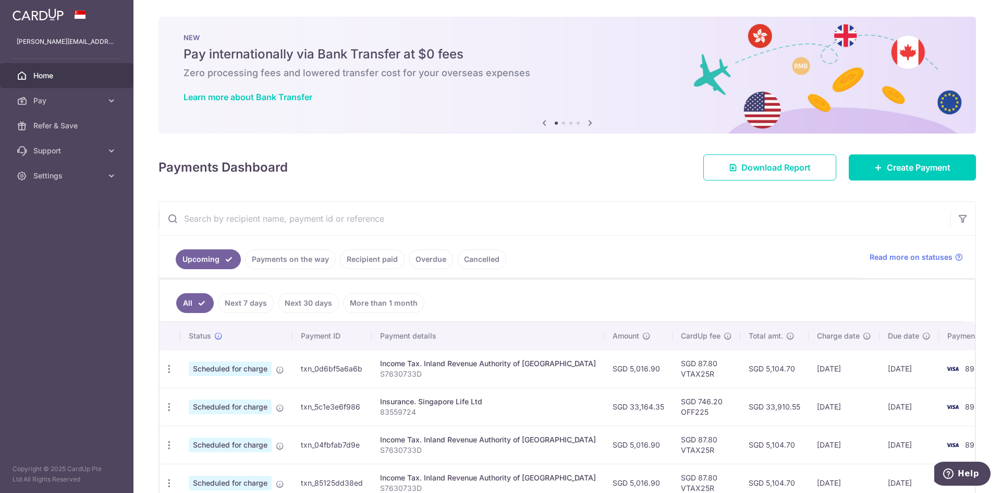
scroll to position [136, 0]
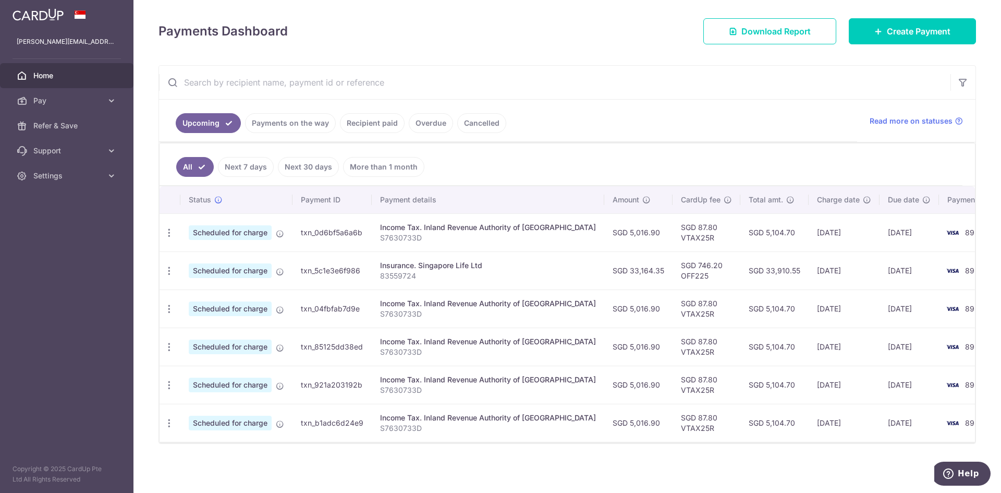
click at [361, 123] on link "Recipient paid" at bounding box center [372, 123] width 65 height 20
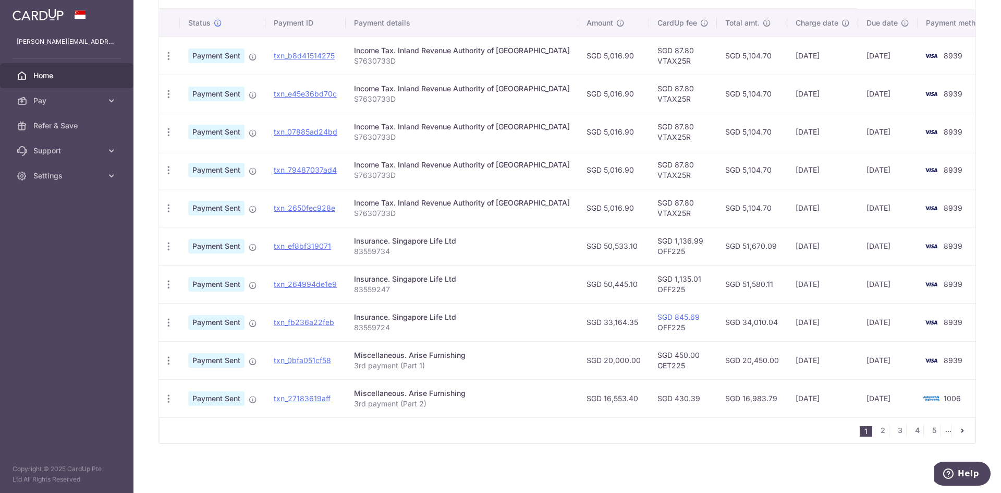
scroll to position [113, 0]
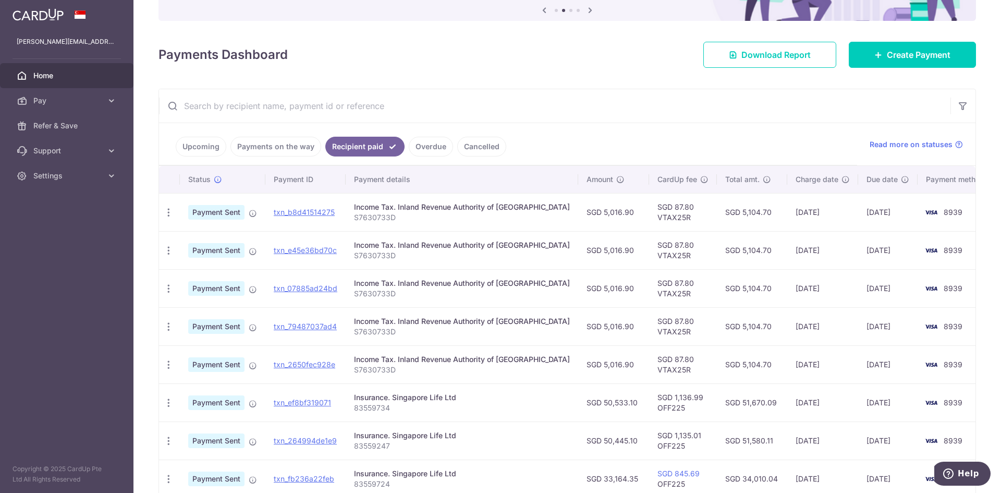
click at [204, 150] on link "Upcoming" at bounding box center [201, 147] width 51 height 20
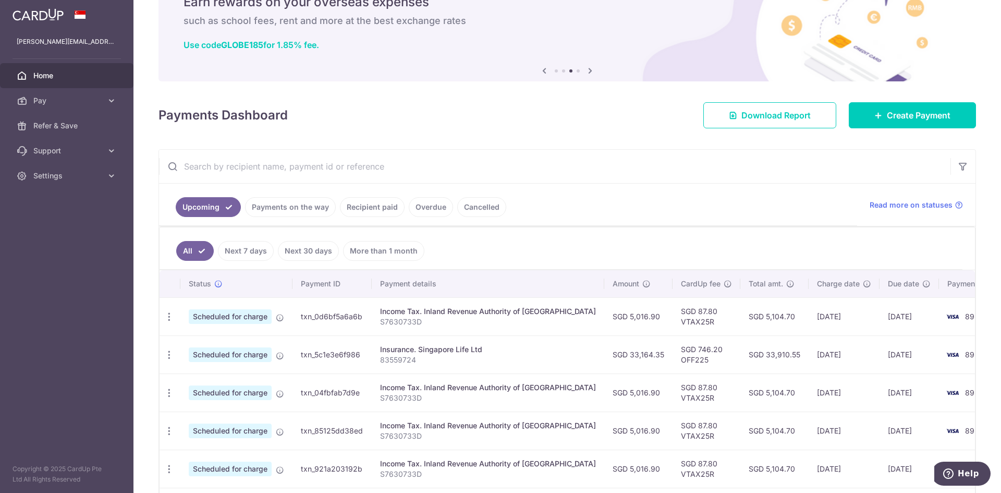
scroll to position [0, 0]
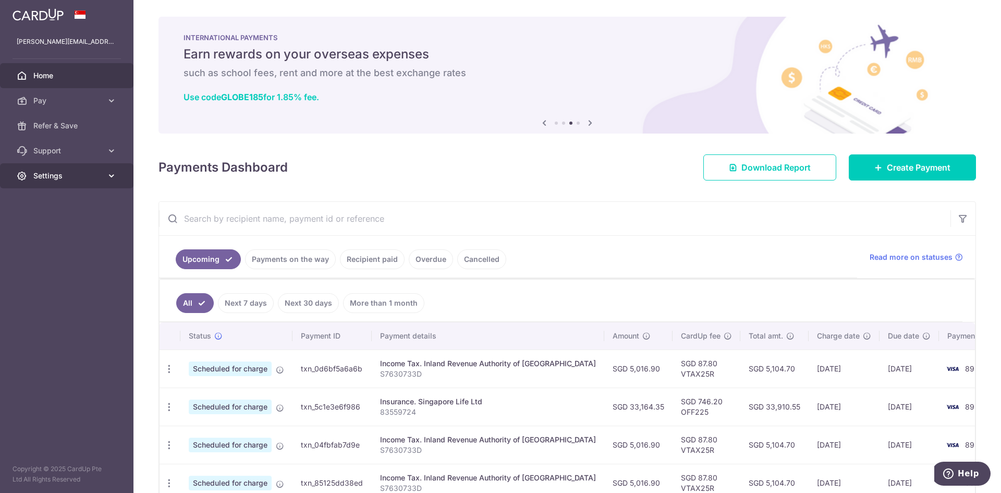
click at [84, 174] on span "Settings" at bounding box center [67, 176] width 69 height 10
click at [54, 195] on link "Account" at bounding box center [67, 200] width 134 height 25
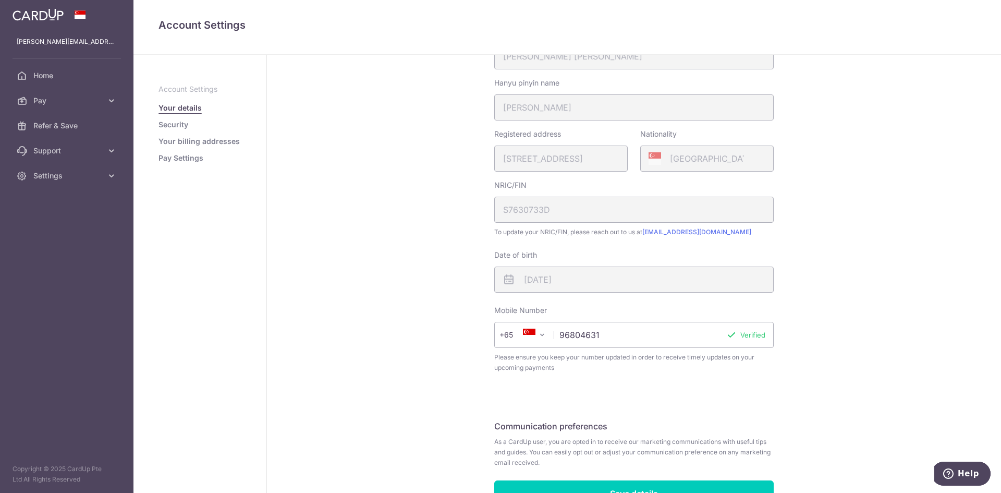
scroll to position [219, 0]
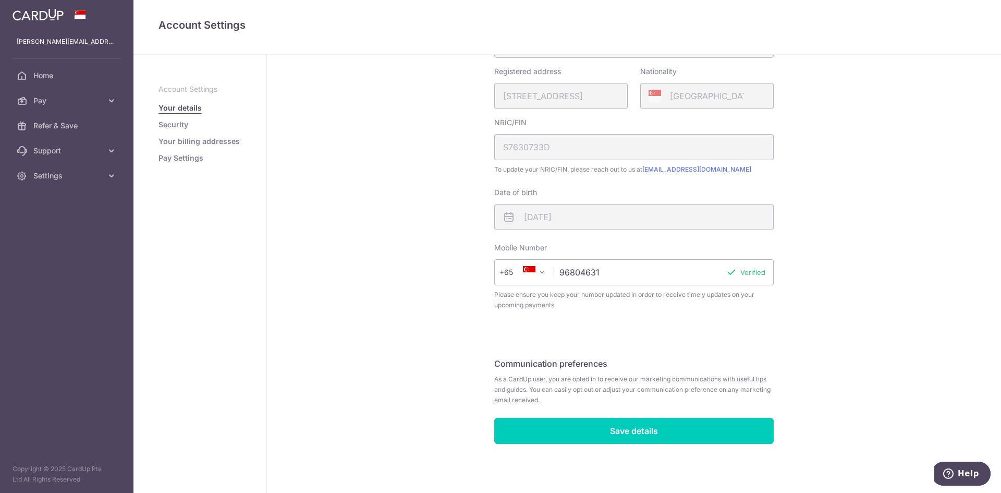
click at [179, 127] on link "Security" at bounding box center [174, 124] width 30 height 10
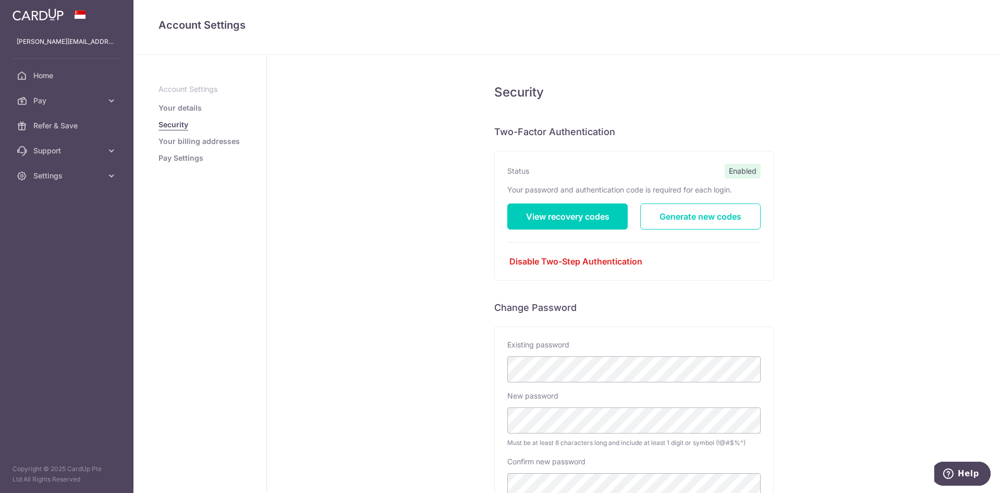
click at [182, 141] on link "Your billing addresses" at bounding box center [199, 141] width 81 height 10
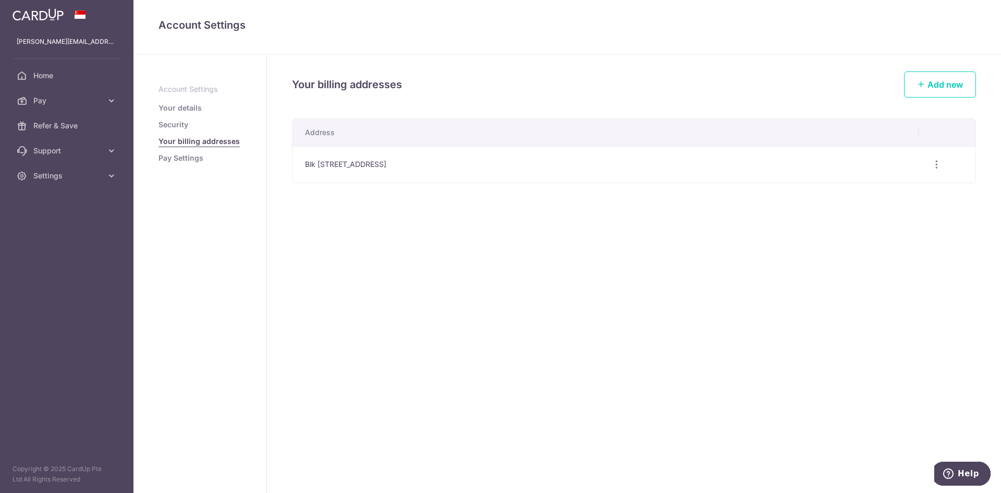
click at [186, 161] on link "Pay Settings" at bounding box center [181, 158] width 45 height 10
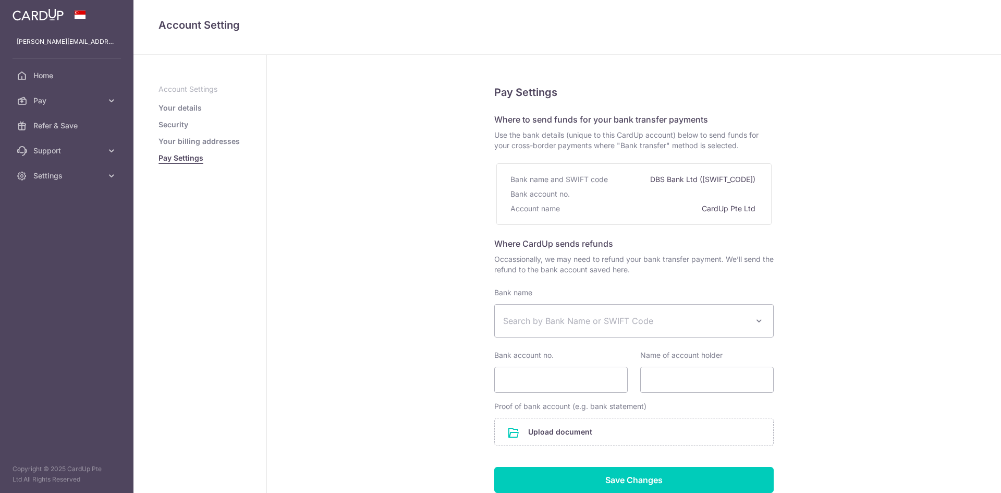
select select
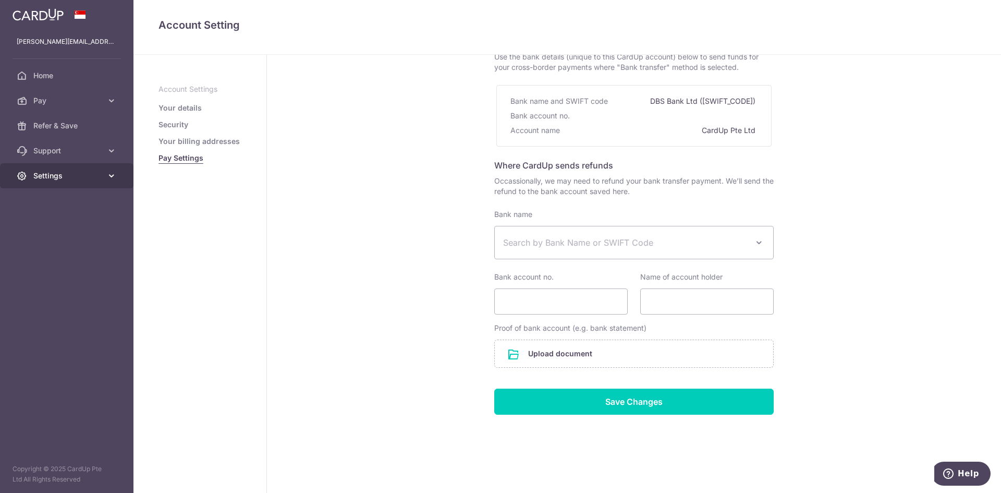
click at [52, 176] on span "Settings" at bounding box center [67, 176] width 69 height 10
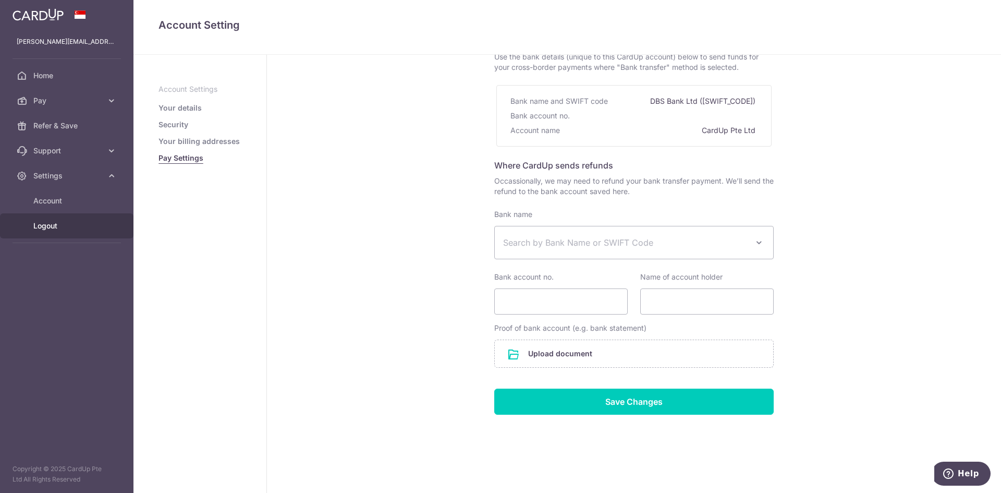
click at [53, 225] on span "Logout" at bounding box center [67, 226] width 69 height 10
